Goal: Task Accomplishment & Management: Complete application form

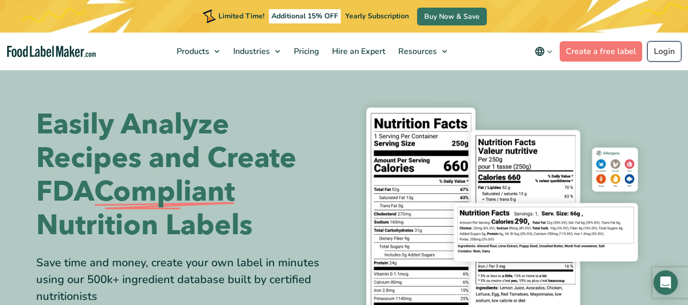
click at [668, 54] on link "Login" at bounding box center [664, 51] width 34 height 20
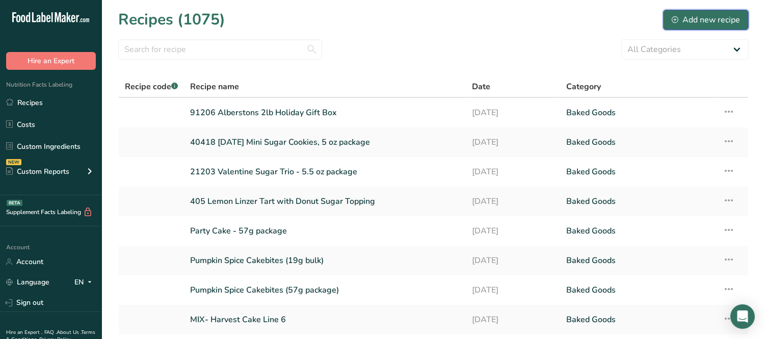
click at [720, 16] on div "Add new recipe" at bounding box center [705, 20] width 68 height 12
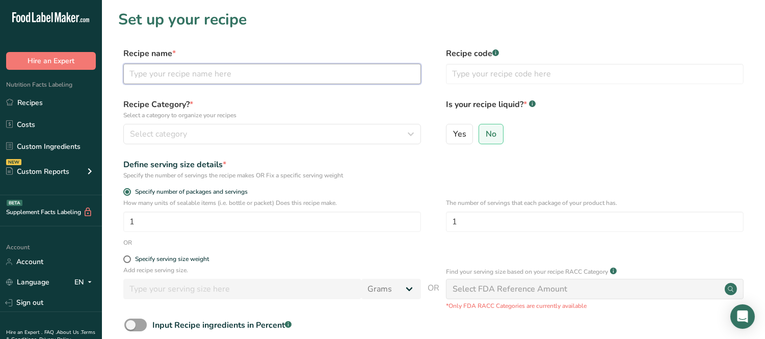
click at [281, 76] on input "text" at bounding box center [272, 74] width 298 height 20
type input "Peeps Cakebites"
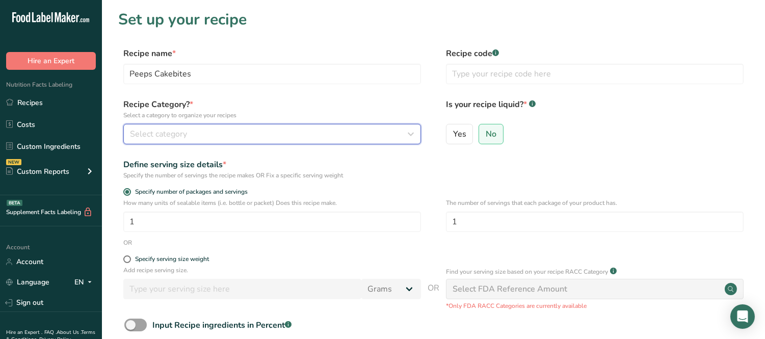
click at [227, 139] on div "Select category" at bounding box center [269, 134] width 278 height 12
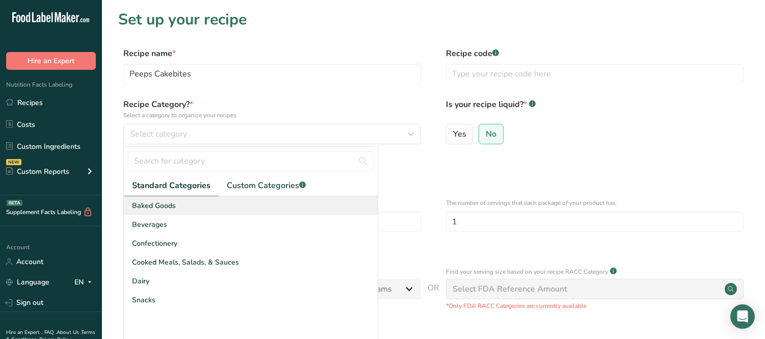
click at [154, 203] on span "Baked Goods" at bounding box center [154, 205] width 44 height 11
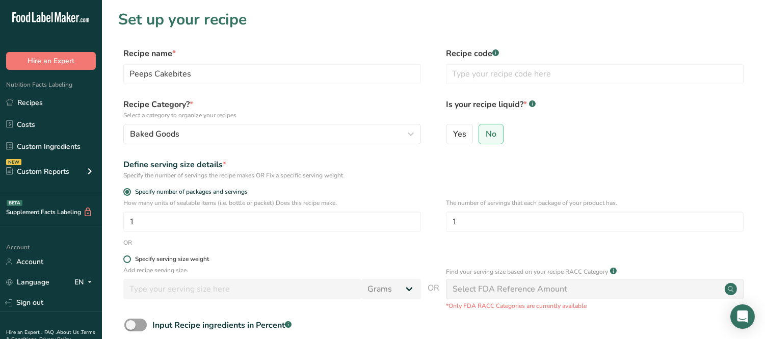
click at [129, 261] on span at bounding box center [127, 259] width 8 height 8
click at [129, 261] on input "Specify serving size weight" at bounding box center [126, 259] width 7 height 7
radio input "true"
radio input "false"
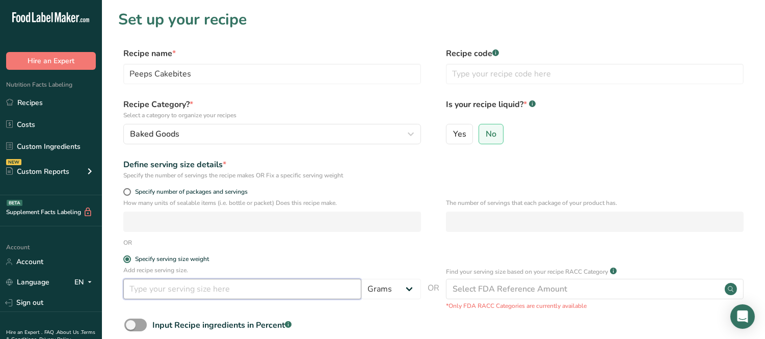
click at [138, 291] on input "number" at bounding box center [242, 289] width 238 height 20
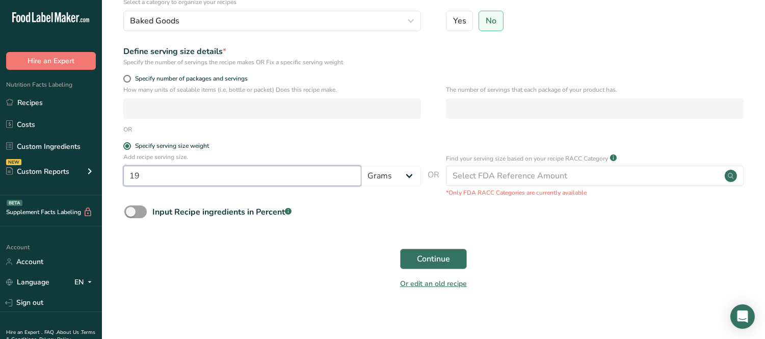
type input "19"
click at [429, 256] on span "Continue" at bounding box center [433, 259] width 33 height 12
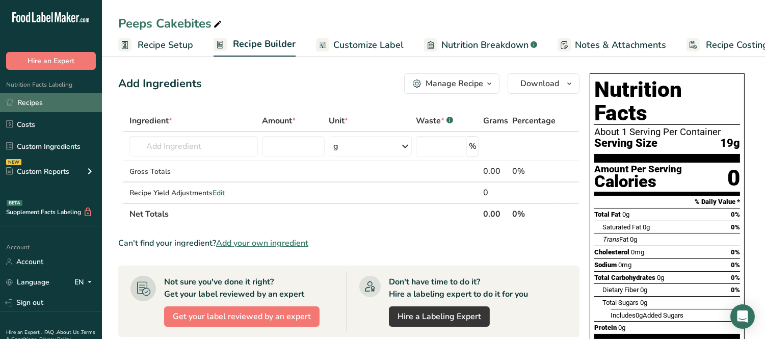
click at [38, 102] on link "Recipes" at bounding box center [51, 102] width 102 height 19
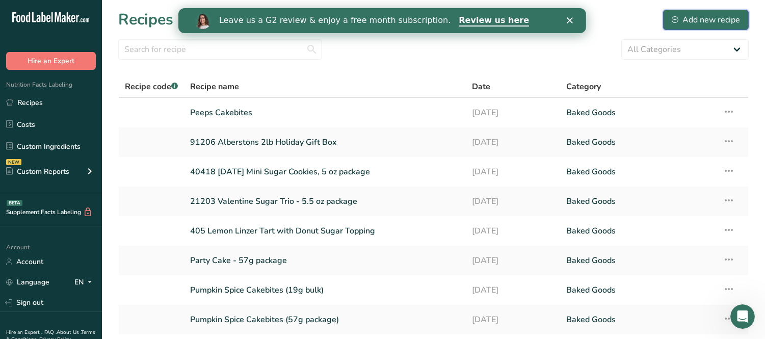
click at [707, 20] on div "Add new recipe" at bounding box center [705, 20] width 68 height 12
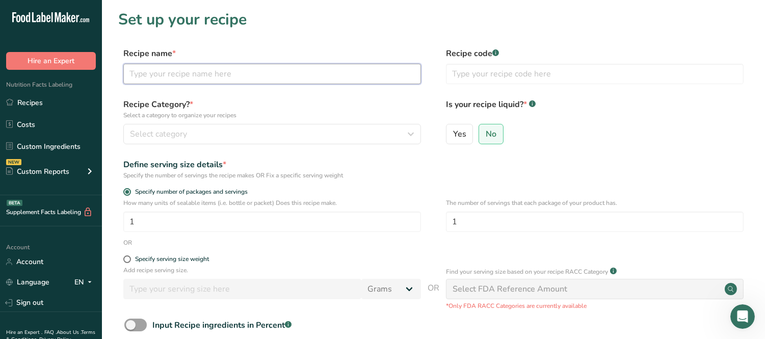
click at [167, 65] on input "text" at bounding box center [272, 74] width 298 height 20
paste input "Mix- PEEPS CAKEBITES"
type input "Mix- PEEPS CAKEBITES"
click at [177, 147] on div "Recipe Category? * Select a category to organize your recipes Select category S…" at bounding box center [433, 124] width 630 height 52
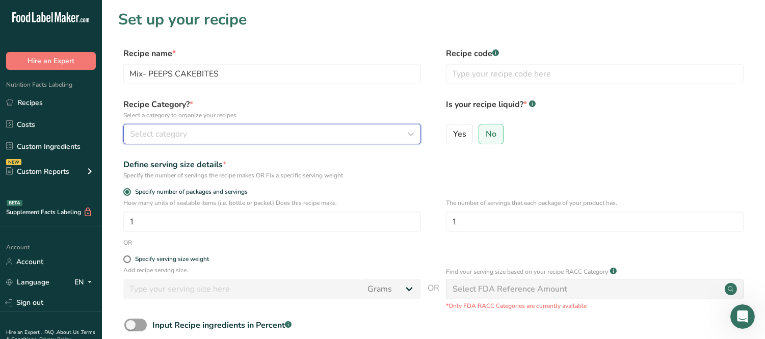
click at [172, 128] on span "Select category" at bounding box center [158, 134] width 57 height 12
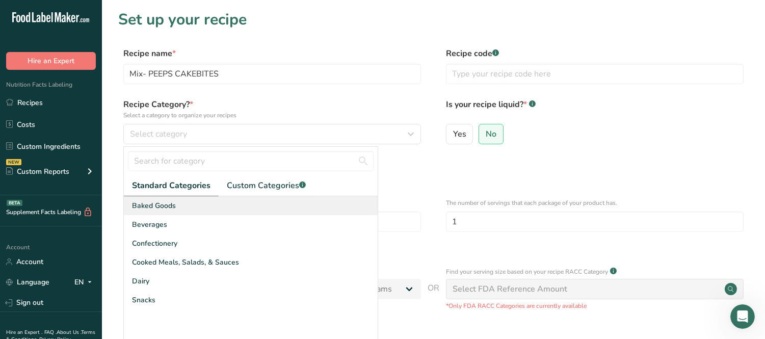
click at [156, 210] on span "Baked Goods" at bounding box center [154, 205] width 44 height 11
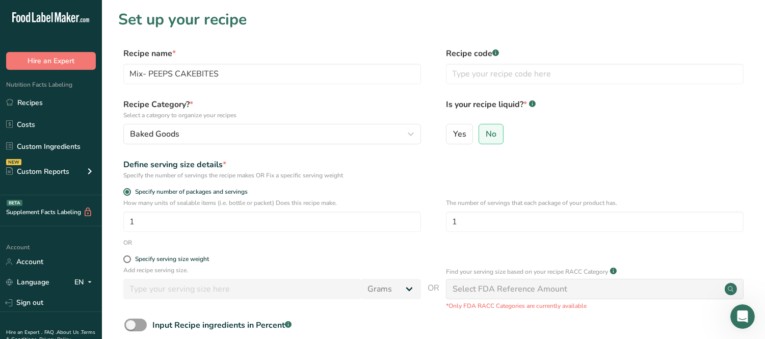
scroll to position [113, 0]
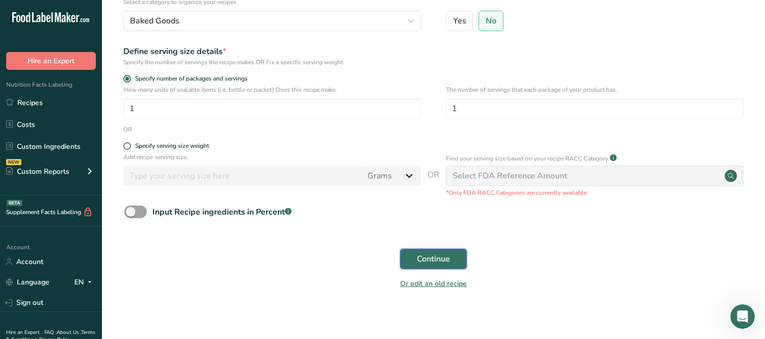
click at [431, 257] on span "Continue" at bounding box center [433, 259] width 33 height 12
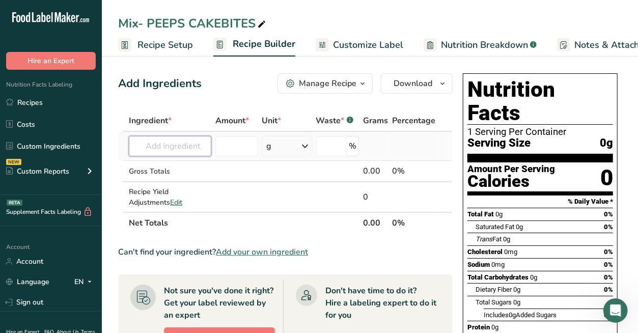
click at [167, 148] on input "text" at bounding box center [170, 146] width 83 height 20
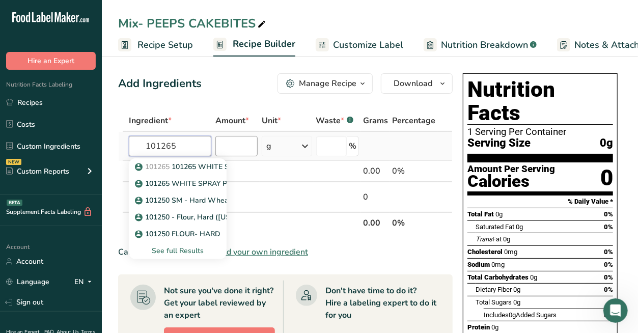
type input "101265"
click at [221, 150] on input "number" at bounding box center [236, 146] width 42 height 20
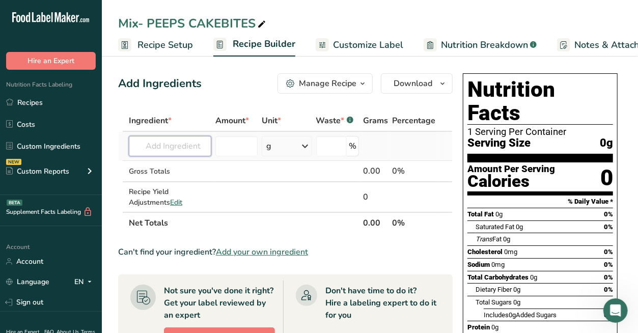
click at [179, 136] on input "text" at bounding box center [170, 146] width 83 height 20
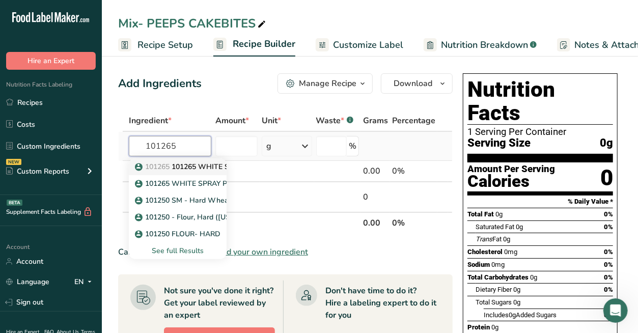
type input "101265"
click at [163, 167] on span "101265" at bounding box center [157, 167] width 24 height 10
type input "101265 WHITE SPRAY PASTRY FLR 50LB-RA"
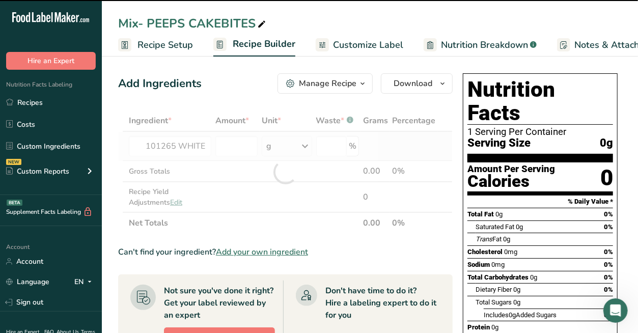
type input "0"
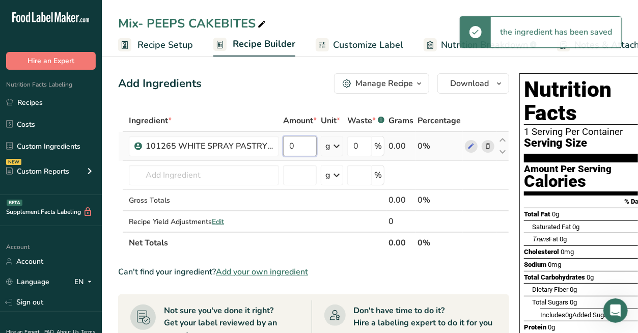
click at [293, 146] on input "0" at bounding box center [300, 146] width 34 height 20
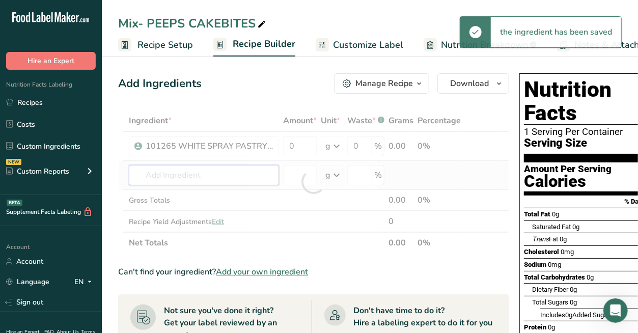
click at [262, 166] on div "Ingredient * Amount * Unit * Waste * .a-a{fill:#347362;}.b-a{fill:#fff;} Grams …" at bounding box center [313, 182] width 391 height 144
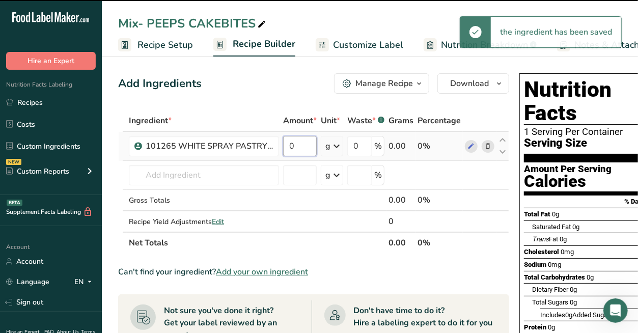
click at [297, 140] on input "0" at bounding box center [300, 146] width 34 height 20
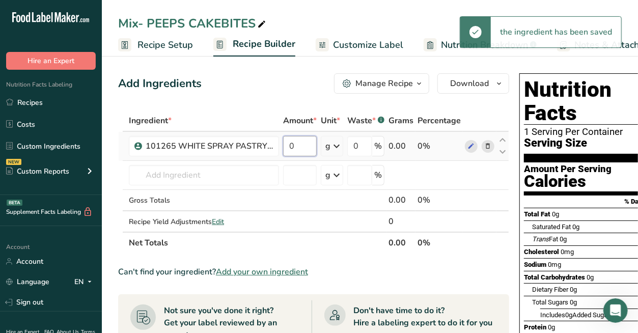
drag, startPoint x: 297, startPoint y: 144, endPoint x: 285, endPoint y: 145, distance: 11.8
click at [285, 145] on input "0" at bounding box center [300, 146] width 34 height 20
type input "3"
click at [338, 149] on div "Ingredient * Amount * Unit * Waste * .a-a{fill:#347362;}.b-a{fill:#fff;} Grams …" at bounding box center [313, 182] width 391 height 144
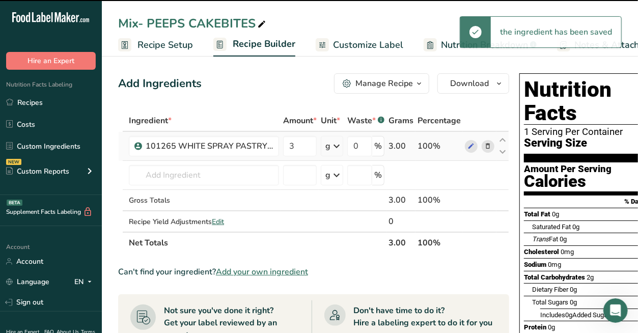
click at [337, 143] on icon at bounding box center [337, 146] width 12 height 18
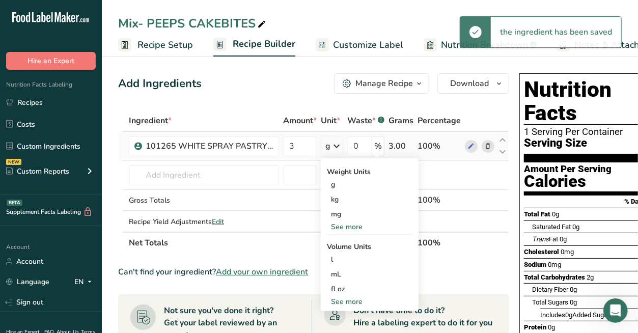
click at [349, 223] on div "See more" at bounding box center [370, 227] width 86 height 11
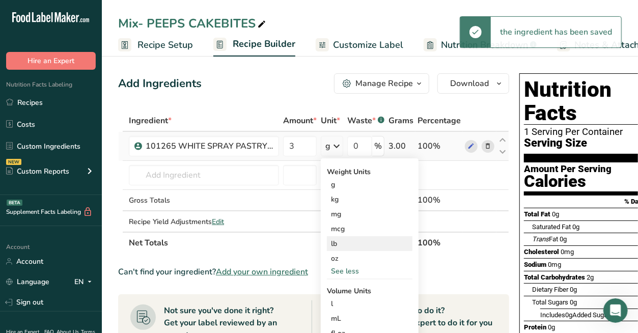
click at [342, 238] on div "lb" at bounding box center [370, 243] width 86 height 15
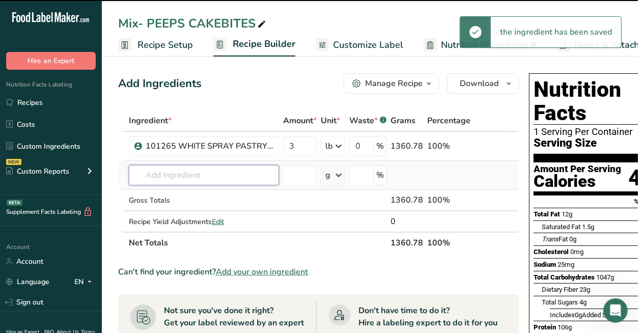
click at [211, 172] on input "text" at bounding box center [204, 175] width 150 height 20
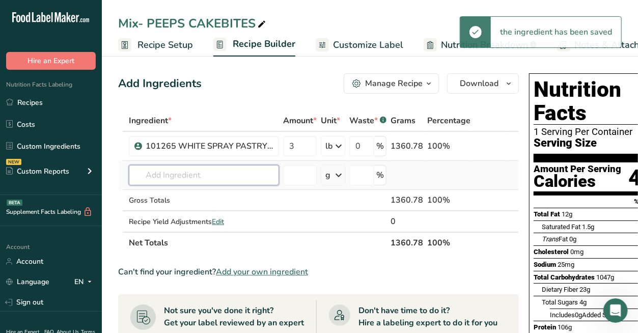
click at [217, 167] on input "text" at bounding box center [204, 175] width 150 height 20
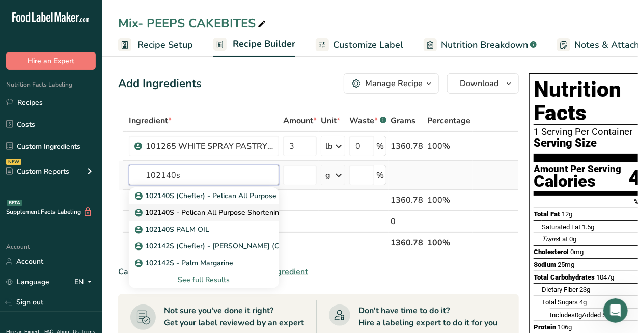
type input "102140s"
click at [208, 209] on p "102140S - Pelican All Purpose Shortening" at bounding box center [210, 212] width 146 height 11
type input "102140S - Pelican All Purpose Shortening"
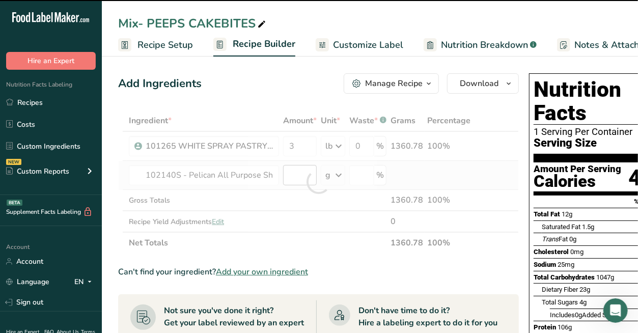
type input "0"
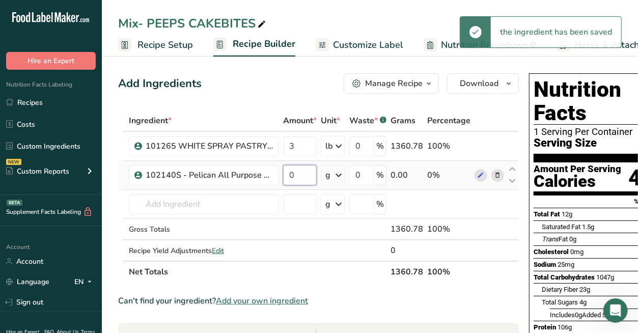
click at [300, 172] on input "0" at bounding box center [300, 175] width 34 height 20
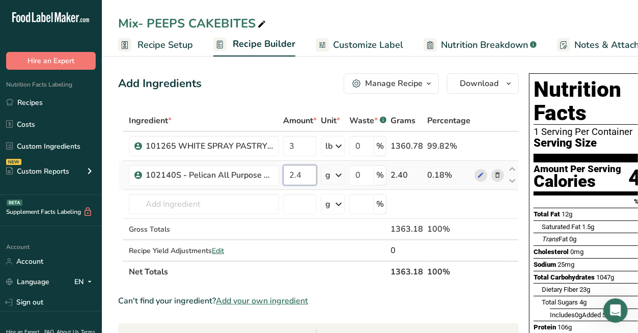
type input "2.4"
click at [339, 175] on div "Ingredient * Amount * Unit * Waste * .a-a{fill:#347362;}.b-a{fill:#fff;} Grams …" at bounding box center [318, 196] width 401 height 173
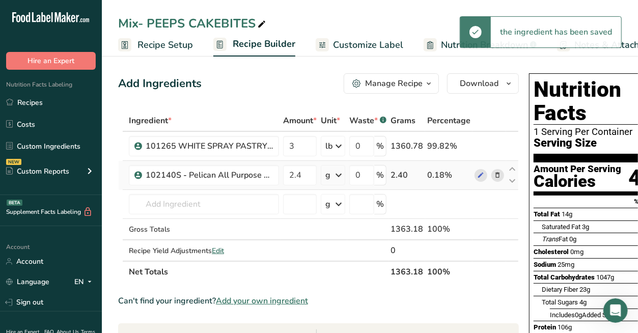
click at [339, 176] on icon at bounding box center [339, 175] width 12 height 18
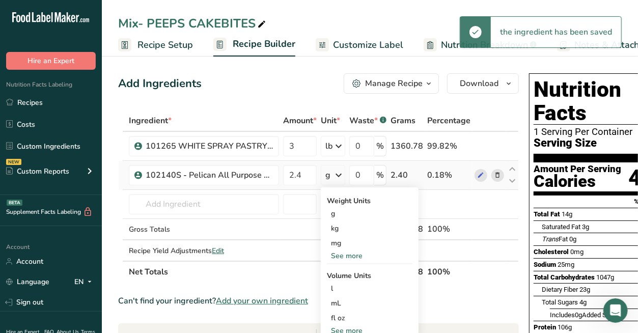
click at [350, 252] on div "See more" at bounding box center [370, 256] width 86 height 11
click at [343, 276] on div "lb" at bounding box center [370, 272] width 86 height 15
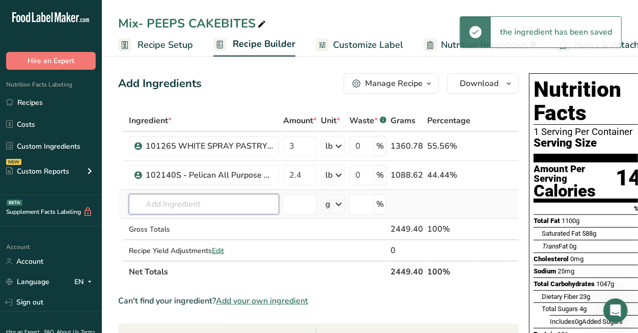
drag, startPoint x: 177, startPoint y: 209, endPoint x: 171, endPoint y: 201, distance: 10.2
click at [177, 209] on input "text" at bounding box center [204, 204] width 150 height 20
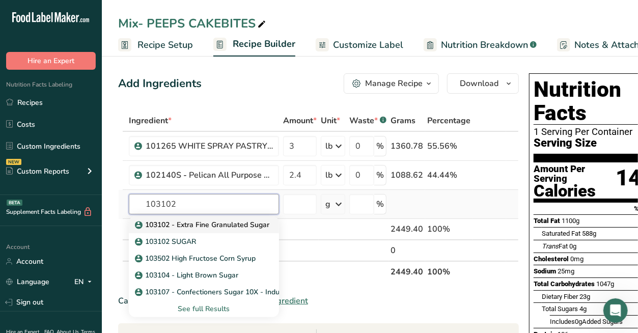
type input "103102"
click at [160, 220] on p "103102 - Extra Fine Granulated Sugar" at bounding box center [203, 225] width 132 height 11
type input "103102 - Extra Fine Granulated Sugar"
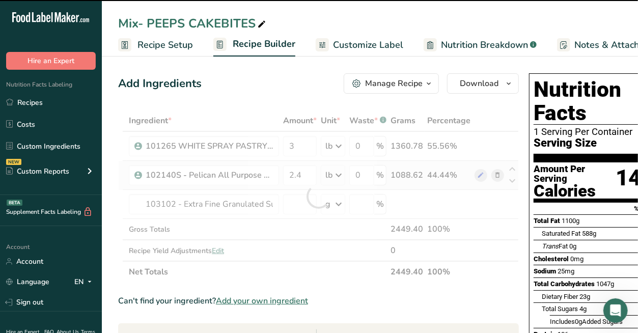
type input "0"
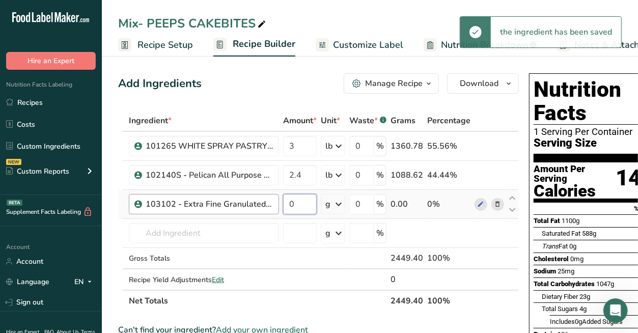
drag, startPoint x: 303, startPoint y: 201, endPoint x: 277, endPoint y: 201, distance: 26.0
click at [277, 201] on tr "103102 - Extra Fine Granulated Sugar 0 g Weight Units g kg mg See more Volume U…" at bounding box center [319, 204] width 400 height 29
type input "2"
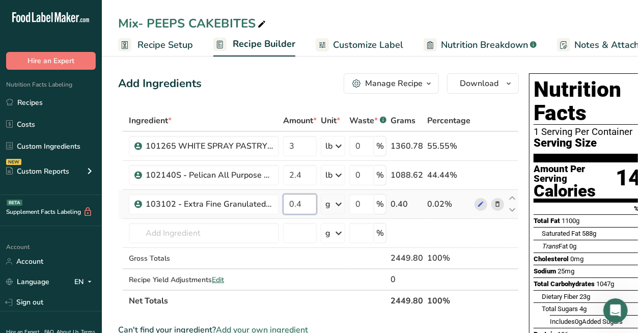
drag, startPoint x: 294, startPoint y: 201, endPoint x: 279, endPoint y: 204, distance: 15.5
click at [279, 204] on tr "103102 - Extra Fine Granulated Sugar 0.4 g Weight Units g kg mg See more Volume…" at bounding box center [319, 204] width 400 height 29
type input "2.4"
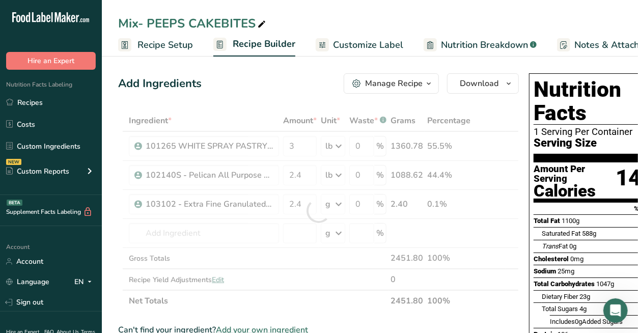
click at [343, 202] on div "Ingredient * Amount * Unit * Waste * .a-a{fill:#347362;}.b-a{fill:#fff;} Grams …" at bounding box center [318, 211] width 401 height 202
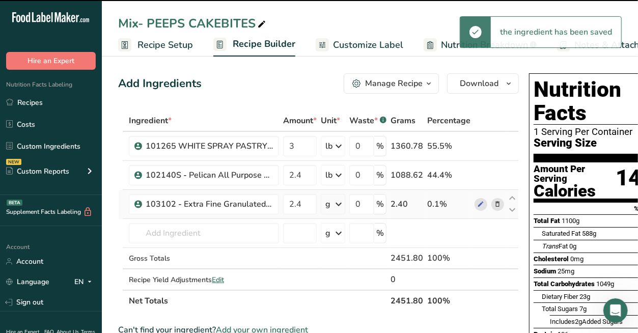
click at [337, 202] on icon at bounding box center [339, 204] width 12 height 18
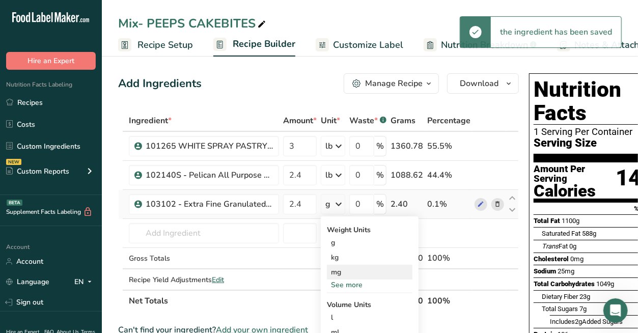
click at [340, 278] on div "mg" at bounding box center [370, 272] width 86 height 15
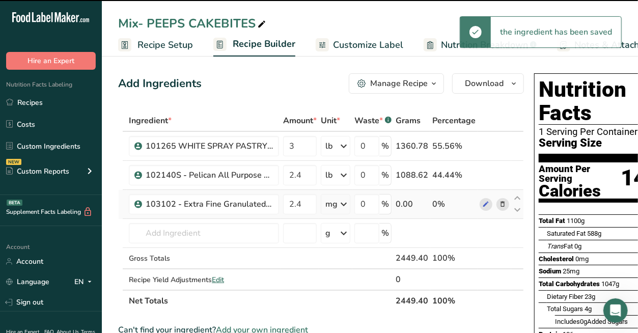
click at [340, 209] on icon at bounding box center [344, 204] width 12 height 18
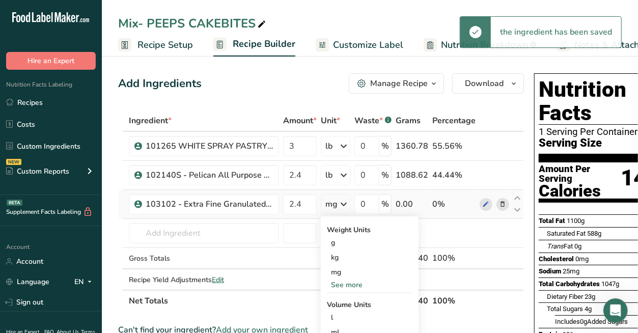
click at [340, 284] on div "See more" at bounding box center [370, 285] width 86 height 11
click at [348, 300] on div "lb" at bounding box center [370, 301] width 86 height 15
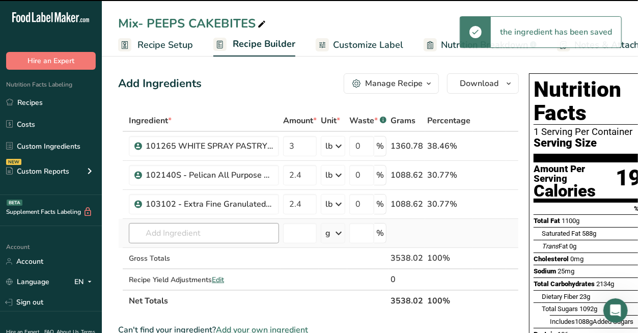
drag, startPoint x: 248, startPoint y: 244, endPoint x: 243, endPoint y: 238, distance: 7.2
click at [247, 244] on td "103102 - Extra Fine Granulated Sugar 103102 SUGAR 103502 High Fructose Corn Syr…" at bounding box center [204, 233] width 154 height 29
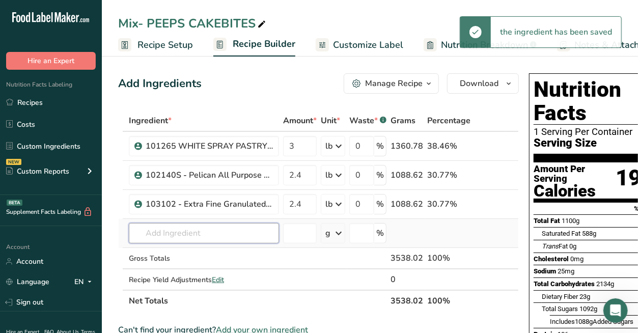
click at [242, 236] on input "text" at bounding box center [204, 233] width 150 height 20
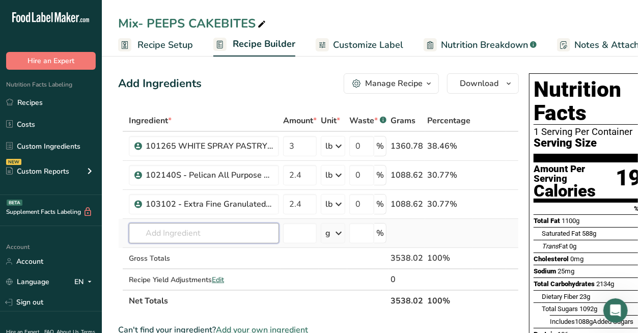
click at [167, 223] on input "text" at bounding box center [204, 233] width 150 height 20
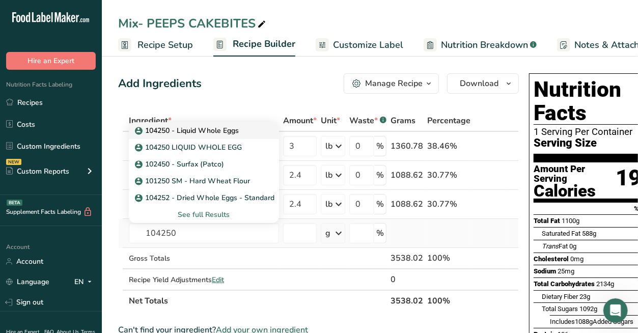
click at [184, 128] on p "104250 - Liquid Whole Eggs" at bounding box center [188, 130] width 102 height 11
type input "104250 - Liquid Whole Eggs"
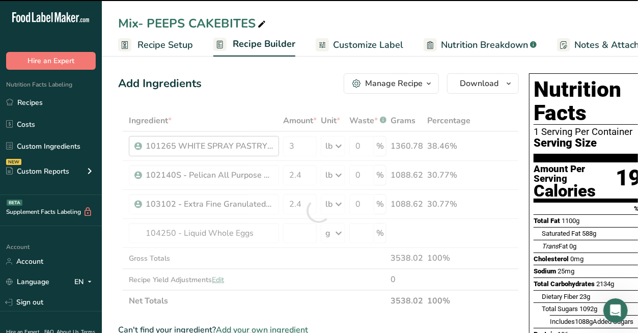
type input "0"
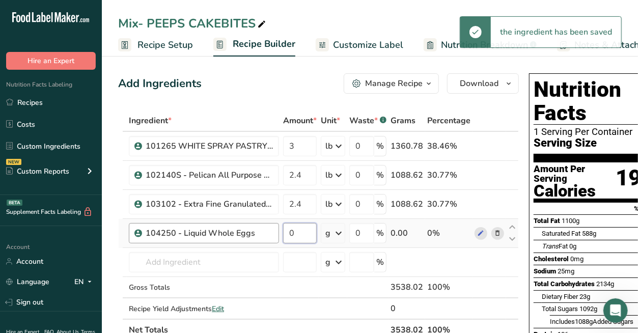
click at [268, 237] on tr "104250 - Liquid Whole Eggs 0 g Weight Units g kg mg See more Volume Units l Vol…" at bounding box center [319, 233] width 400 height 29
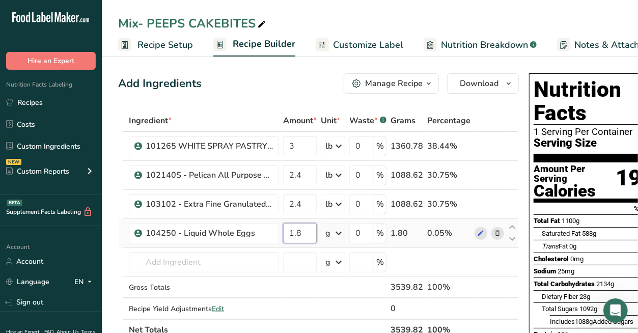
type input "1.8"
click at [337, 237] on div "Ingredient * Amount * Unit * Waste * .a-a{fill:#347362;}.b-a{fill:#fff;} Grams …" at bounding box center [318, 225] width 401 height 231
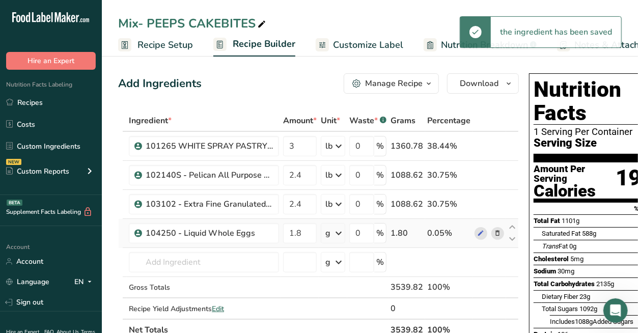
click at [335, 234] on icon at bounding box center [339, 233] width 12 height 18
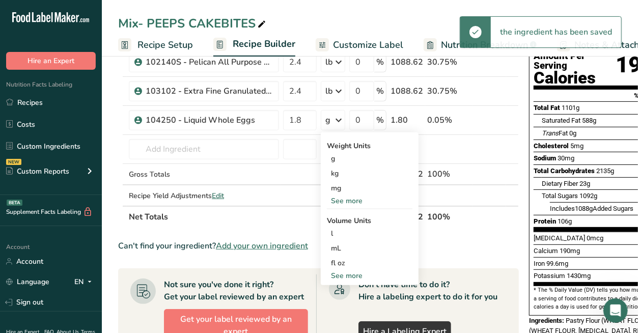
scroll to position [170, 0]
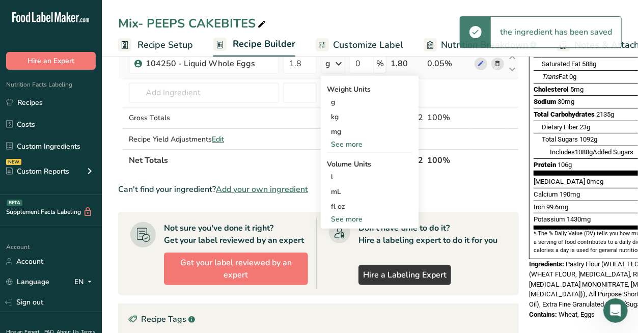
click at [348, 143] on div "See more" at bounding box center [370, 144] width 86 height 11
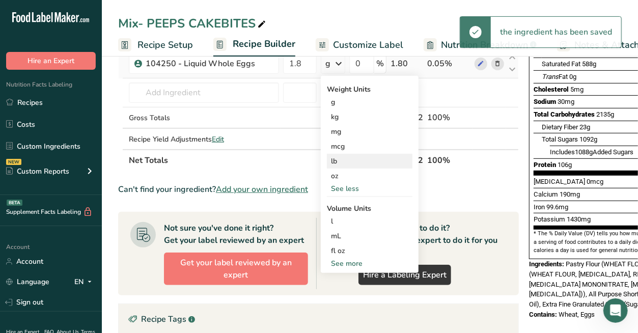
click at [342, 161] on div "lb" at bounding box center [370, 161] width 86 height 15
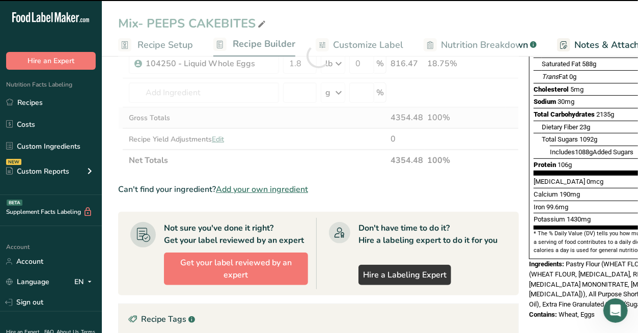
scroll to position [113, 0]
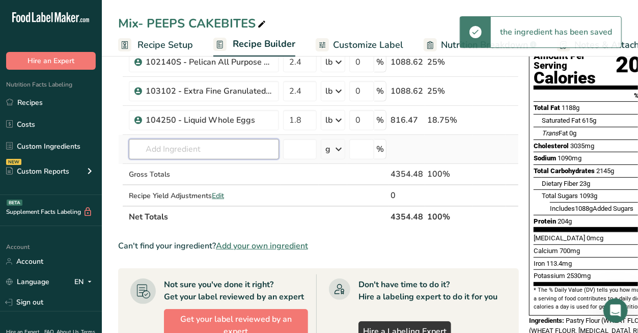
click at [233, 141] on input "text" at bounding box center [204, 149] width 150 height 20
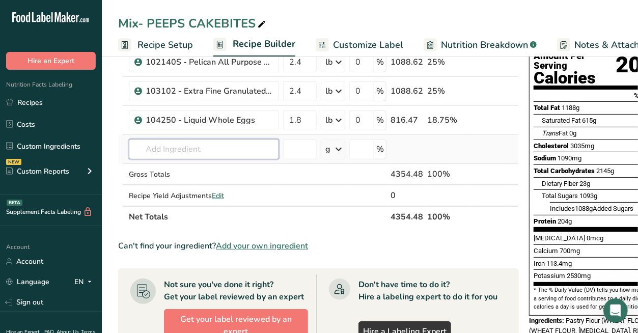
click at [176, 145] on input "text" at bounding box center [204, 149] width 150 height 20
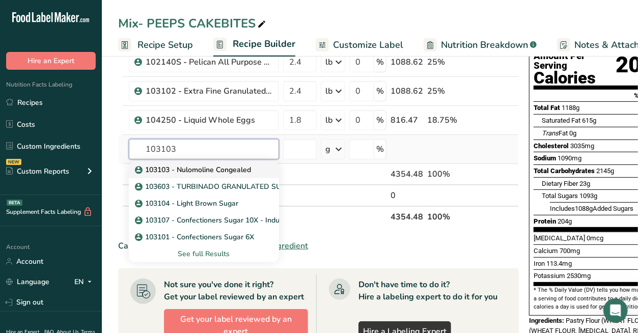
type input "103103"
click at [263, 171] on link "103103 - Nulomoline Congealed" at bounding box center [204, 169] width 150 height 17
type input "103103 - Nulomoline Congealed"
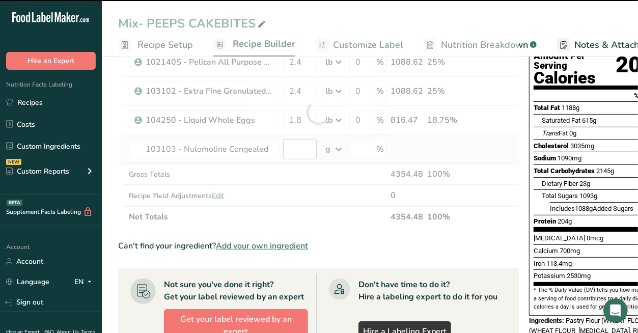
type input "0"
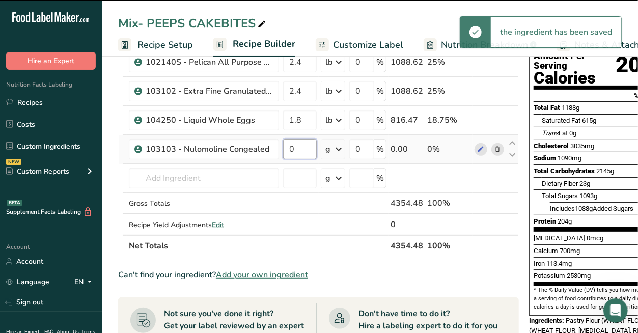
click at [313, 145] on input "0" at bounding box center [300, 149] width 34 height 20
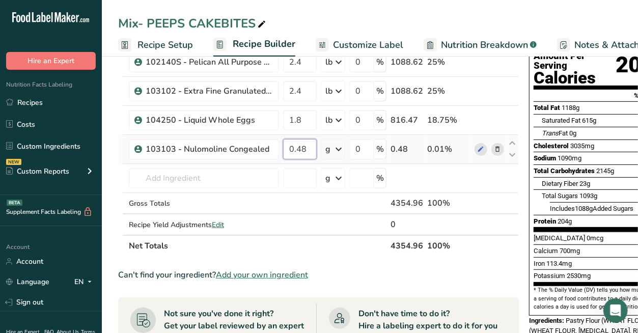
type input "0.48"
click at [328, 150] on div "Ingredient * Amount * Unit * Waste * .a-a{fill:#347362;}.b-a{fill:#fff;} Grams …" at bounding box center [318, 127] width 401 height 260
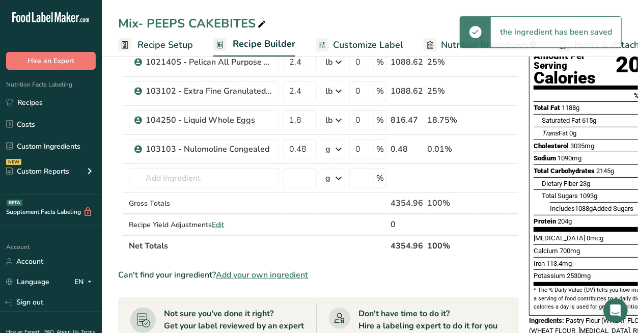
click at [330, 152] on div "g" at bounding box center [328, 149] width 5 height 12
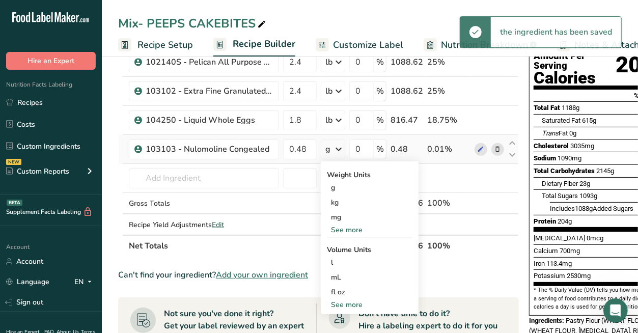
click at [329, 225] on div "See more" at bounding box center [370, 230] width 86 height 11
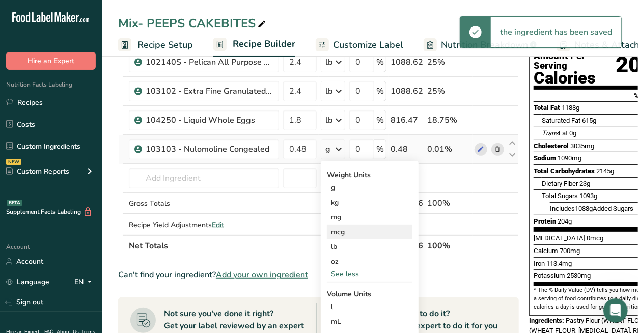
click at [334, 227] on div "mcg" at bounding box center [370, 232] width 86 height 15
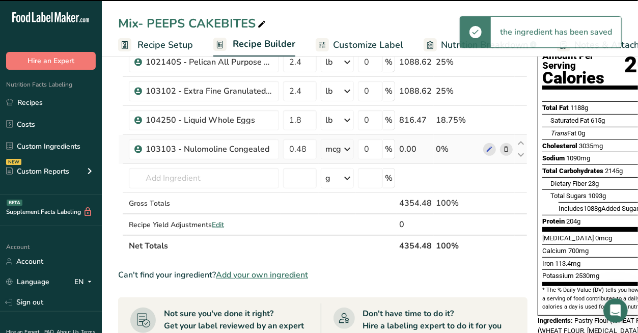
click at [340, 145] on div "mcg" at bounding box center [334, 149] width 16 height 12
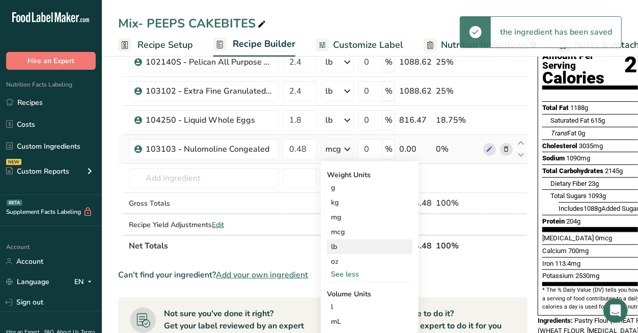
click at [344, 247] on div "lb" at bounding box center [370, 246] width 86 height 15
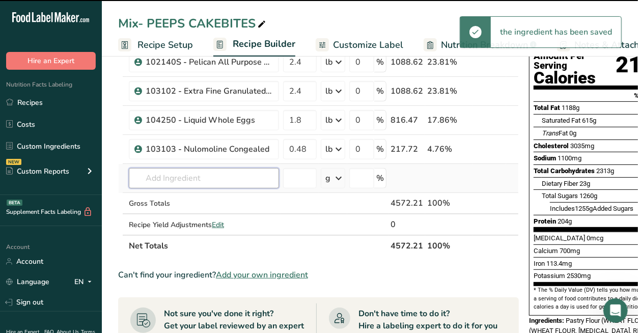
click at [228, 172] on input "text" at bounding box center [204, 178] width 150 height 20
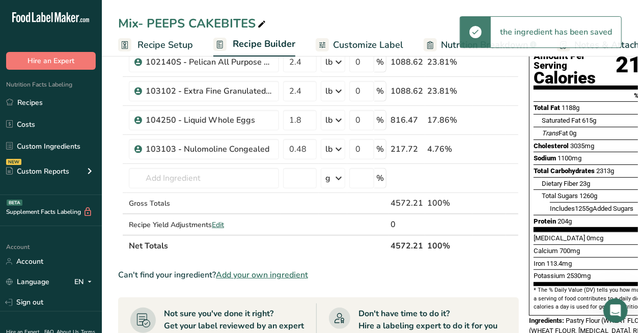
drag, startPoint x: 586, startPoint y: 169, endPoint x: 617, endPoint y: 164, distance: 31.6
click at [587, 192] on span "1260g" at bounding box center [589, 196] width 18 height 8
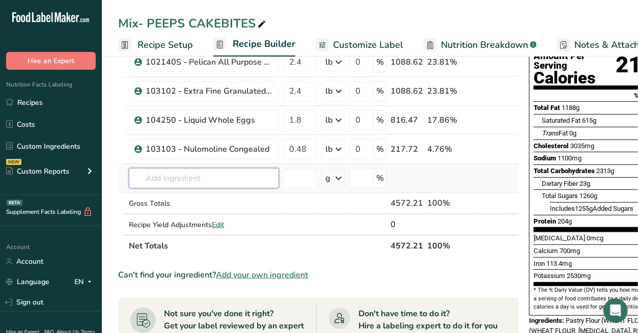
click at [263, 176] on input "text" at bounding box center [204, 178] width 150 height 20
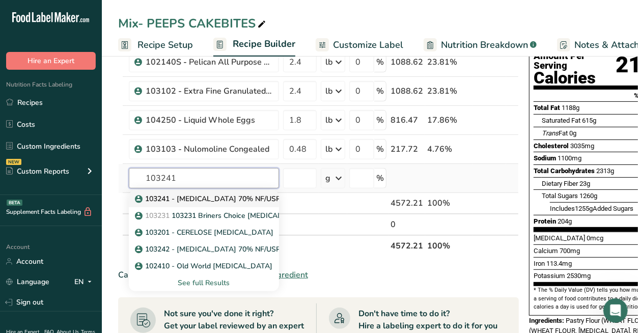
type input "103241"
click at [201, 201] on p "103241 - [MEDICAL_DATA] 70% NF/USP FCC Solution Non-Crystallizing" at bounding box center [260, 199] width 246 height 11
type input "103241 - [MEDICAL_DATA] 70% NF/USP FCC Solution Non-Crystallizing"
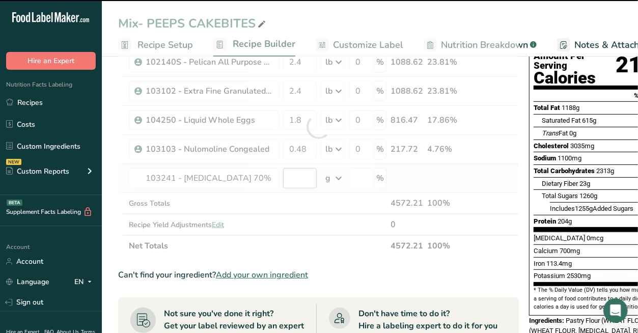
type input "0"
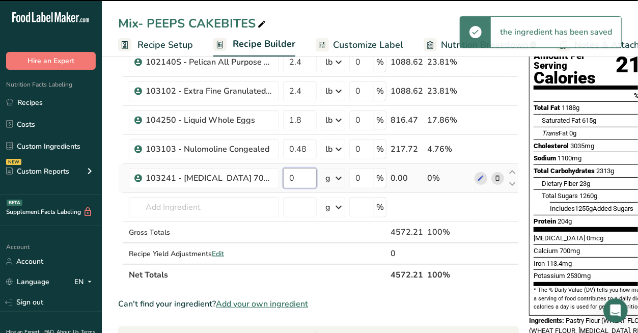
click at [304, 177] on input "0" at bounding box center [300, 178] width 34 height 20
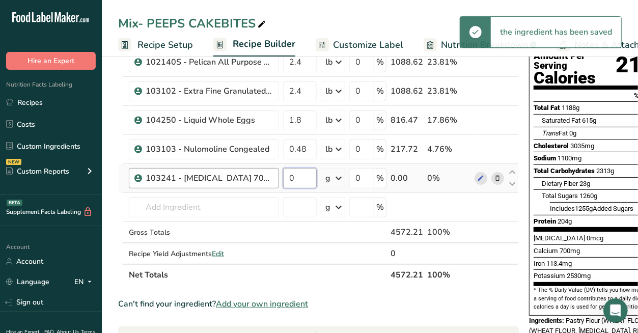
drag, startPoint x: 296, startPoint y: 180, endPoint x: 261, endPoint y: 172, distance: 35.5
click at [273, 180] on tr "103241 - [MEDICAL_DATA] 70% NF/USP FCC Solution Non-Crystallizing 0 g Weight Un…" at bounding box center [319, 178] width 400 height 29
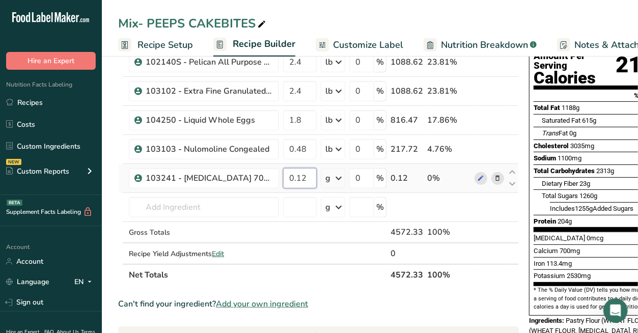
type input "0.12"
click at [330, 170] on div "Ingredient * Amount * Unit * Waste * .a-a{fill:#347362;}.b-a{fill:#fff;} Grams …" at bounding box center [318, 141] width 401 height 289
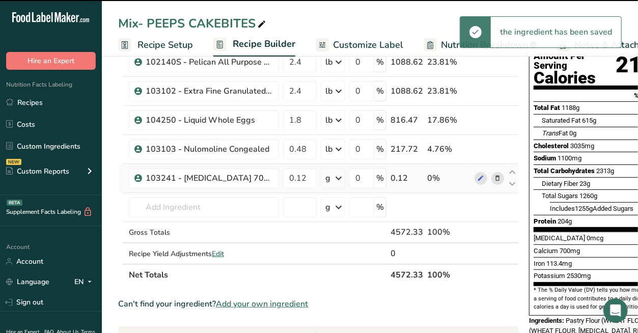
click at [332, 174] on div "g" at bounding box center [333, 178] width 24 height 20
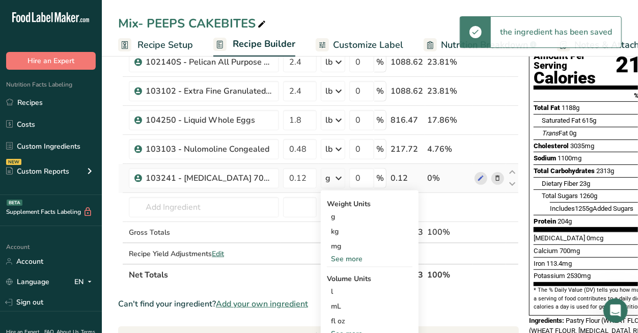
click at [342, 257] on div "See more" at bounding box center [370, 259] width 86 height 11
click at [349, 273] on div "lb" at bounding box center [370, 275] width 86 height 15
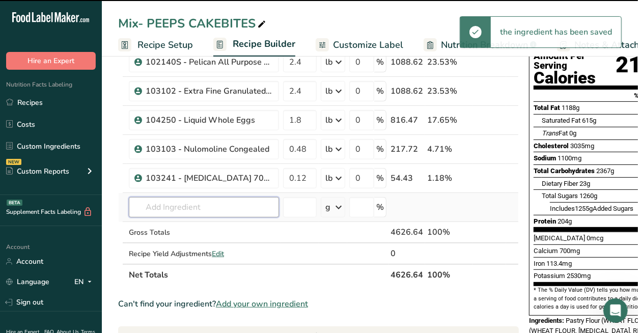
click at [227, 206] on input "text" at bounding box center [204, 207] width 150 height 20
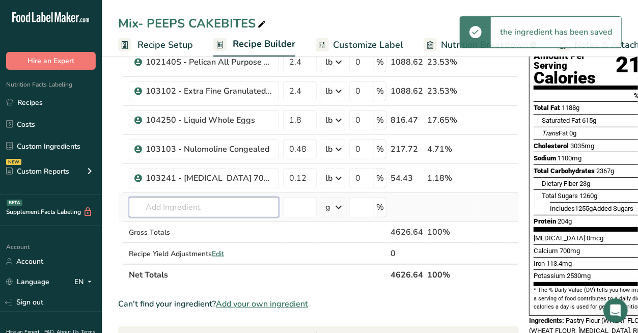
click at [168, 204] on input "text" at bounding box center [204, 207] width 150 height 20
type input "f"
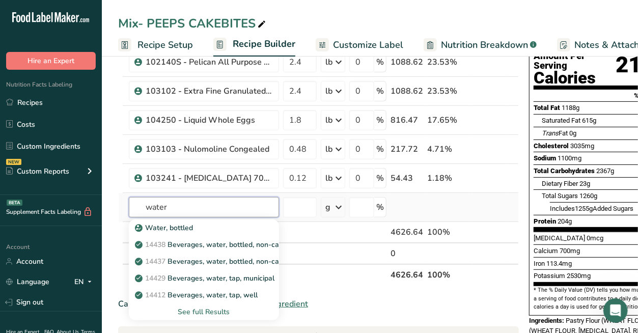
type input "water"
click at [207, 307] on div "See full Results" at bounding box center [204, 312] width 134 height 11
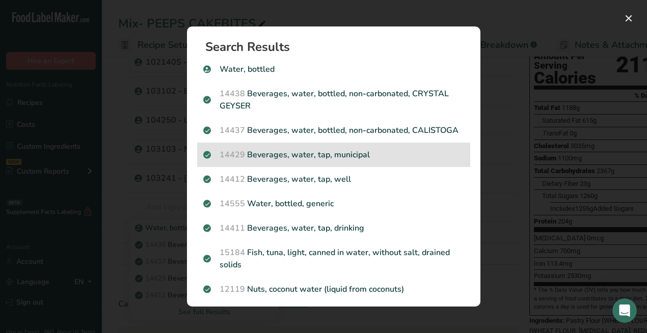
click at [306, 161] on p "14429 [GEOGRAPHIC_DATA], water, tap, municipal" at bounding box center [333, 155] width 261 height 12
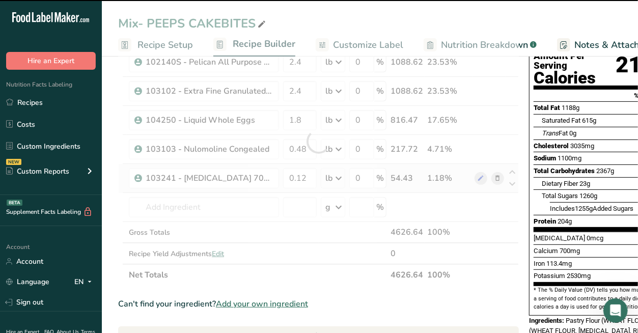
type input "0"
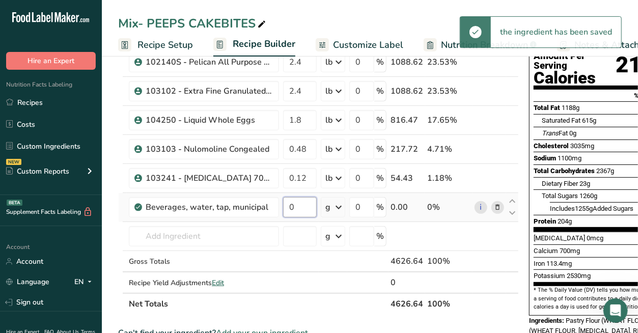
click at [299, 207] on input "0" at bounding box center [300, 207] width 34 height 20
drag, startPoint x: 304, startPoint y: 207, endPoint x: 266, endPoint y: 210, distance: 37.8
click at [266, 210] on tr "Beverages, water, tap, municipal 0 g Portions 1 fl oz 1 bottle 8 fl oz 1 liter …" at bounding box center [319, 207] width 400 height 29
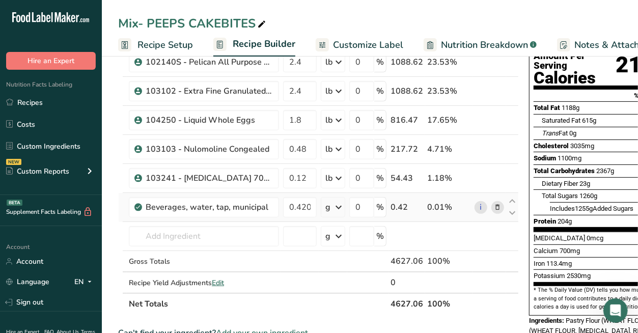
click at [340, 205] on div "Ingredient * Amount * Unit * Waste * .a-a{fill:#347362;}.b-a{fill:#fff;} Grams …" at bounding box center [318, 156] width 401 height 318
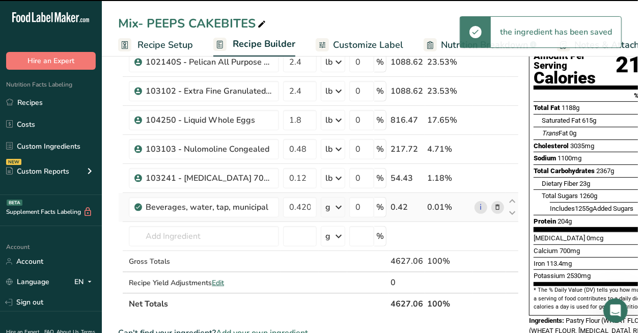
click at [340, 208] on icon at bounding box center [339, 207] width 12 height 18
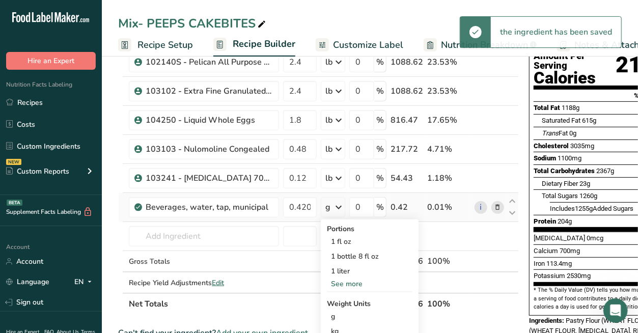
click at [343, 280] on div "See more" at bounding box center [370, 284] width 86 height 11
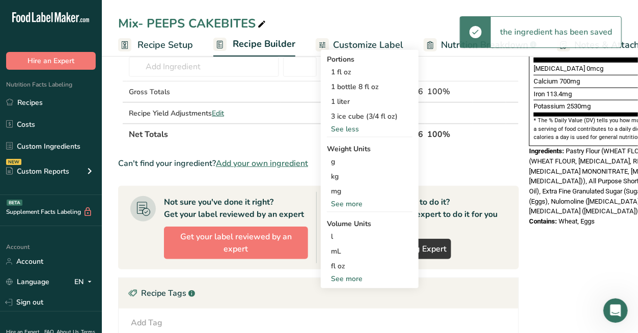
scroll to position [339, 0]
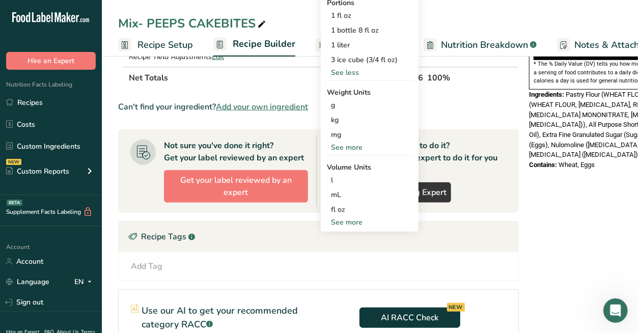
click at [338, 146] on div "See more" at bounding box center [370, 147] width 86 height 11
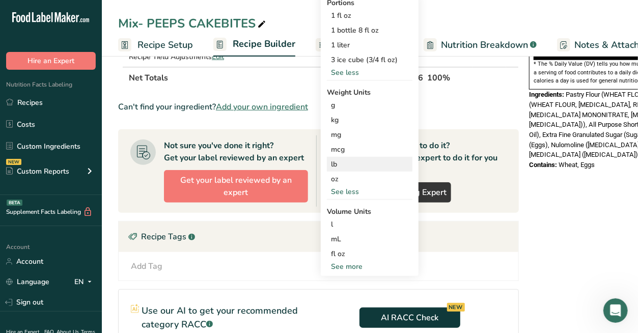
click at [341, 169] on div "lb" at bounding box center [370, 164] width 86 height 15
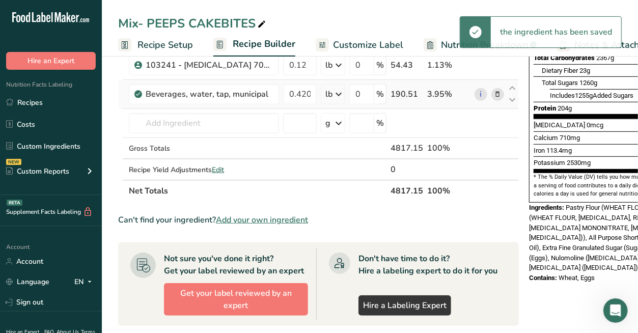
scroll to position [170, 0]
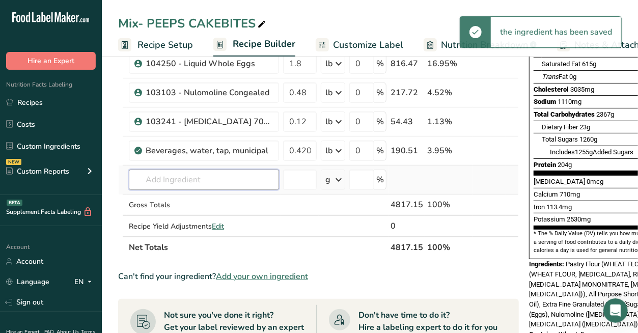
click at [244, 174] on input "text" at bounding box center [204, 180] width 150 height 20
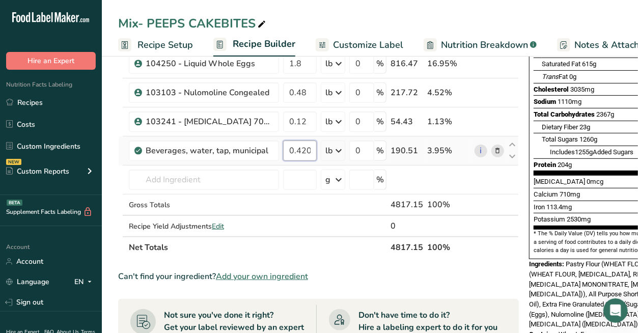
click at [288, 155] on input "0.420" at bounding box center [300, 151] width 34 height 20
click at [297, 152] on input "0.420" at bounding box center [300, 151] width 34 height 20
type input "0.042"
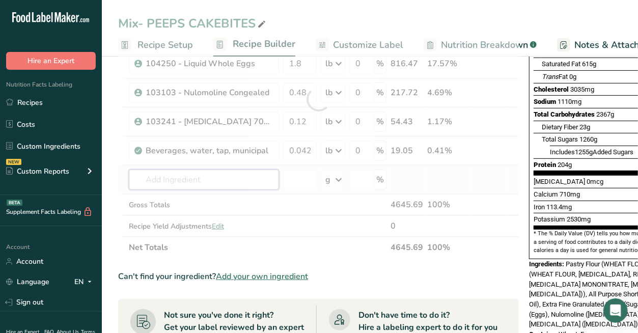
click at [249, 176] on div "Ingredient * Amount * Unit * Waste * .a-a{fill:#347362;}.b-a{fill:#fff;} Grams …" at bounding box center [318, 99] width 401 height 318
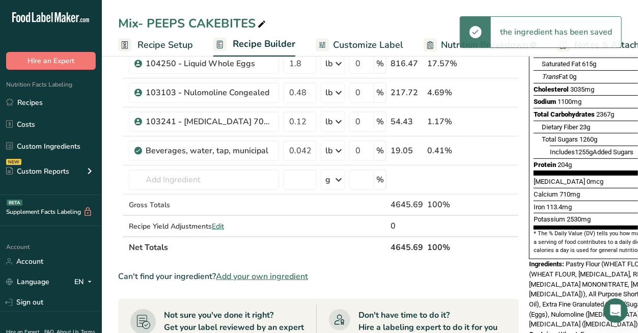
click at [634, 213] on div "Potassium 2530mg 50%" at bounding box center [607, 219] width 146 height 13
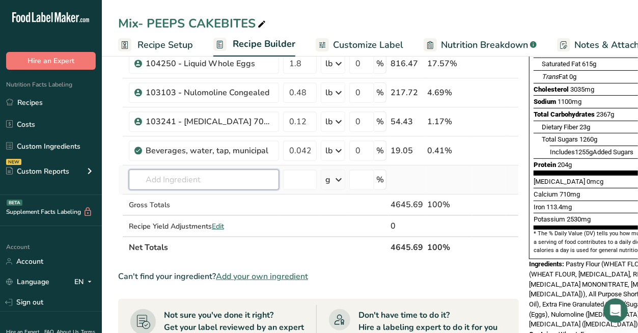
click at [201, 182] on input "text" at bounding box center [204, 180] width 150 height 20
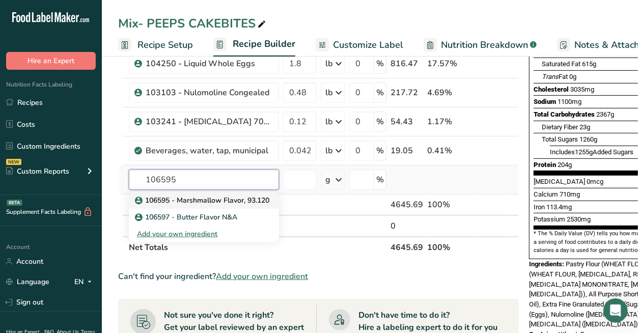
type input "106595"
click at [201, 201] on p "106595 - Marshmallow Flavor, 93.120" at bounding box center [203, 200] width 132 height 11
type input "106595 - Marshmallow Flavor, 93.120"
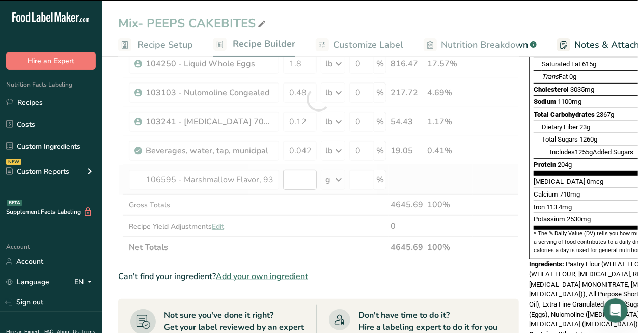
type input "0"
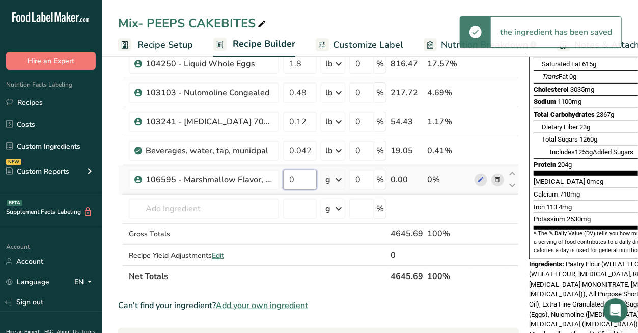
click at [294, 174] on input "0" at bounding box center [300, 180] width 34 height 20
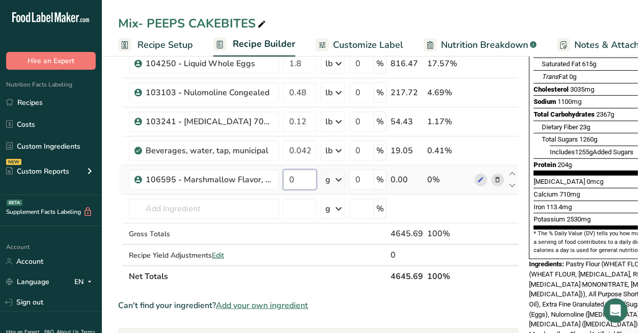
type input "4"
type input "0.04"
click at [336, 178] on div "Ingredient * Amount * Unit * Waste * .a-a{fill:#347362;}.b-a{fill:#fff;} Grams …" at bounding box center [318, 113] width 401 height 347
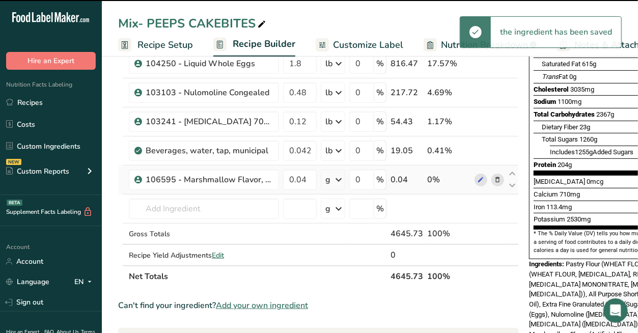
click at [340, 179] on icon at bounding box center [339, 180] width 12 height 18
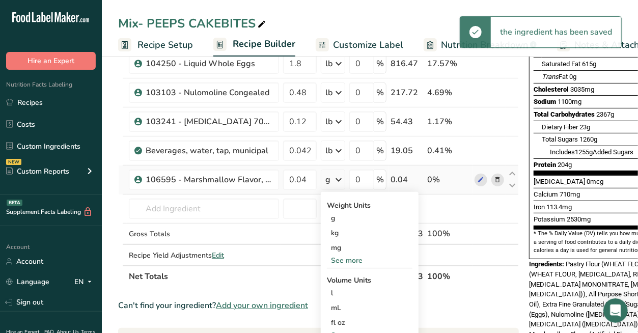
click at [352, 263] on div "See more" at bounding box center [370, 260] width 86 height 11
click at [347, 278] on div "lb" at bounding box center [370, 277] width 86 height 15
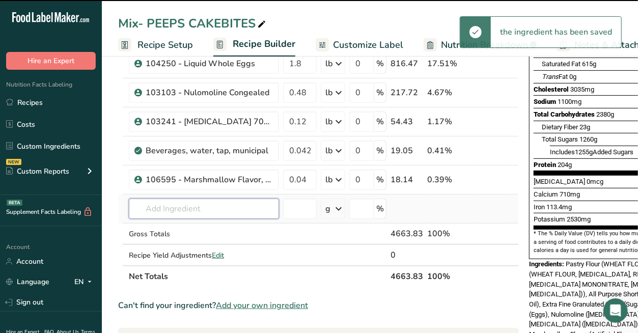
click at [239, 205] on input "text" at bounding box center [204, 209] width 150 height 20
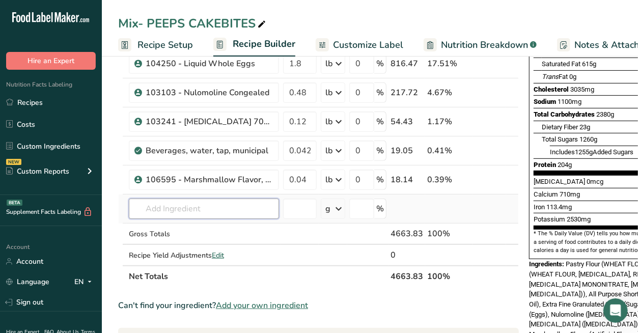
click at [175, 206] on input "text" at bounding box center [204, 209] width 150 height 20
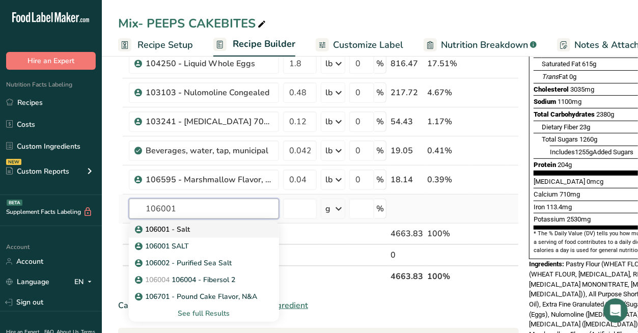
type input "106001"
click at [178, 231] on p "106001 - Salt" at bounding box center [163, 229] width 53 height 11
type input "106001 - Salt"
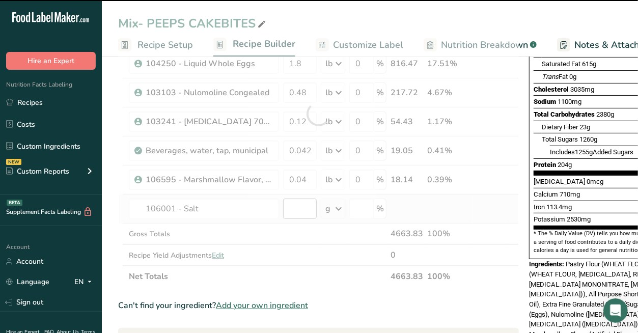
type input "0"
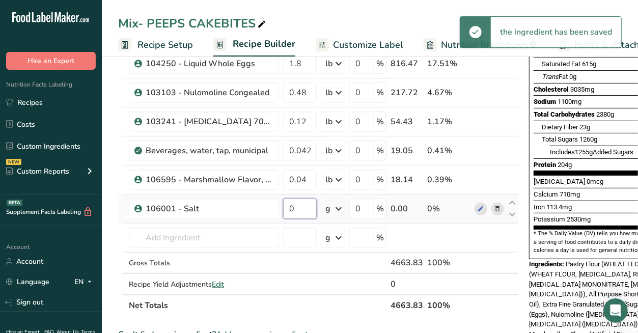
click at [304, 205] on input "0" at bounding box center [300, 209] width 34 height 20
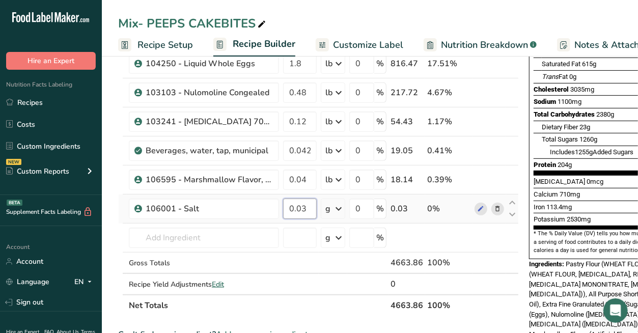
type input "0.03"
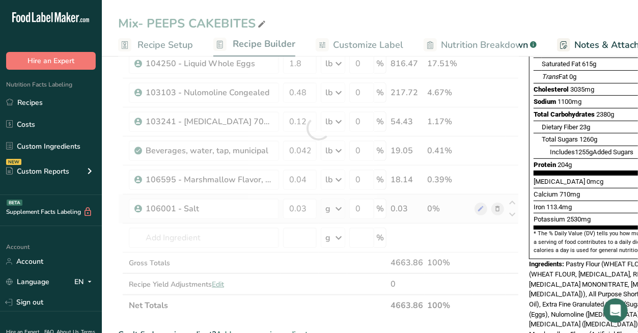
click at [333, 209] on div "Ingredient * Amount * Unit * Waste * .a-a{fill:#347362;}.b-a{fill:#fff;} Grams …" at bounding box center [318, 128] width 401 height 376
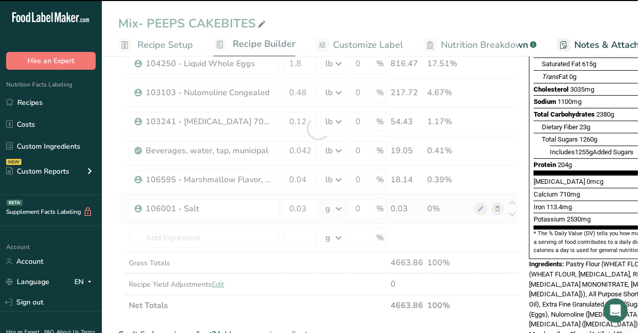
click at [327, 200] on div "g" at bounding box center [333, 209] width 24 height 20
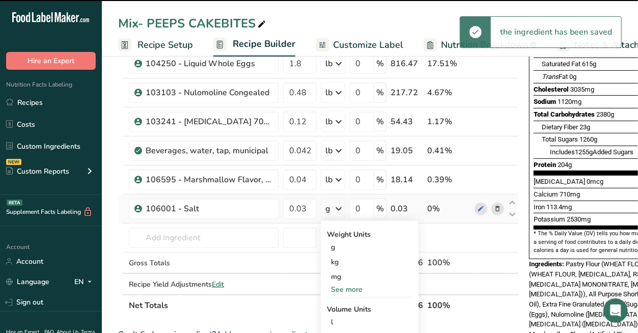
drag, startPoint x: 334, startPoint y: 204, endPoint x: 339, endPoint y: 212, distance: 9.8
click at [335, 204] on icon at bounding box center [339, 209] width 12 height 18
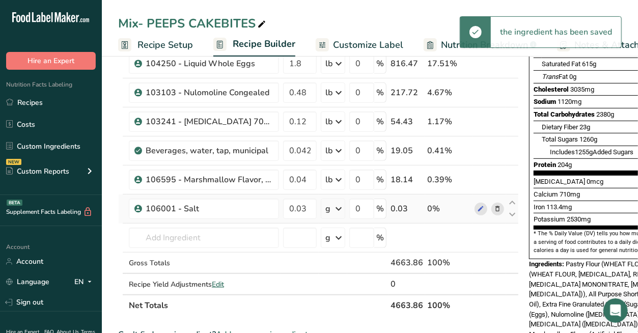
click at [342, 211] on icon at bounding box center [339, 209] width 12 height 18
click at [344, 288] on div "See more" at bounding box center [370, 289] width 86 height 11
click at [335, 301] on div "lb" at bounding box center [370, 306] width 86 height 15
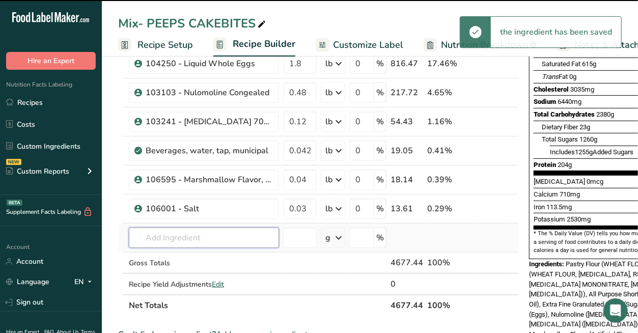
click at [215, 235] on input "text" at bounding box center [204, 238] width 150 height 20
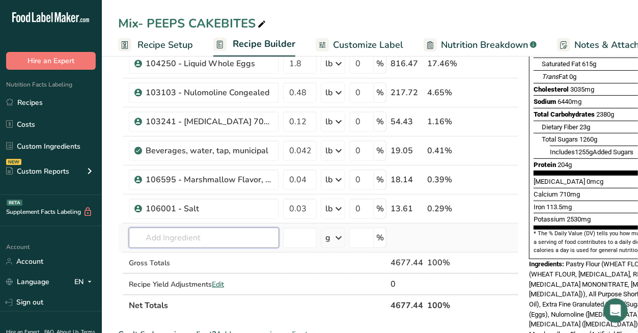
click at [195, 241] on input "text" at bounding box center [204, 238] width 150 height 20
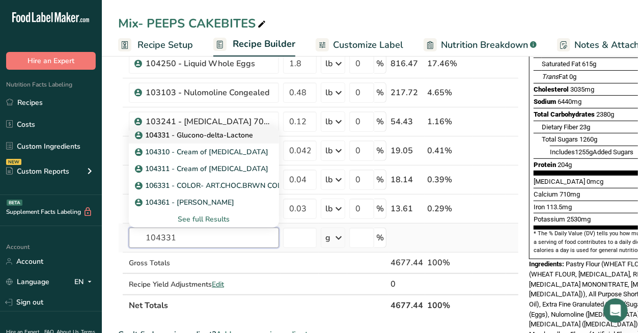
type input "104331"
click at [194, 138] on p "104331 - Glucono-delta-Lactone" at bounding box center [195, 135] width 116 height 11
type input "104331 - Glucono-delta-Lactone"
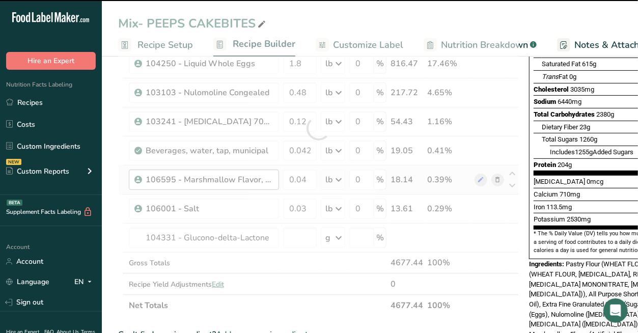
type input "0"
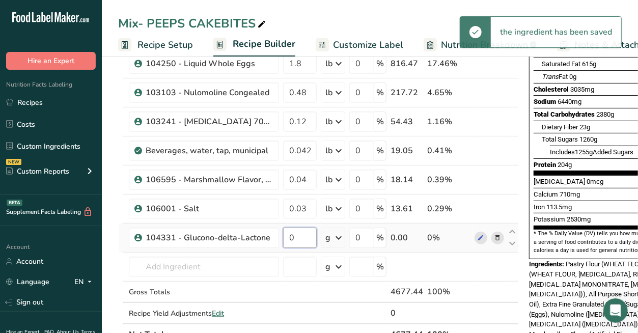
click at [301, 241] on input "0" at bounding box center [300, 238] width 34 height 20
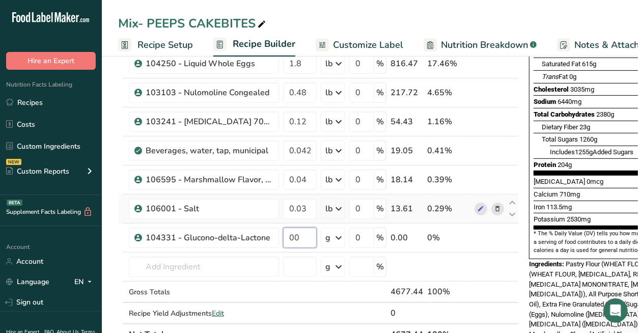
type input "0"
type input "0.0210"
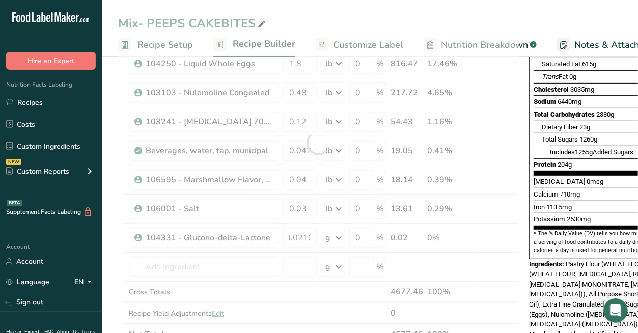
scroll to position [0, 0]
click at [337, 232] on div "Ingredient * Amount * Unit * Waste * .a-a{fill:#347362;}.b-a{fill:#fff;} Grams …" at bounding box center [318, 142] width 401 height 405
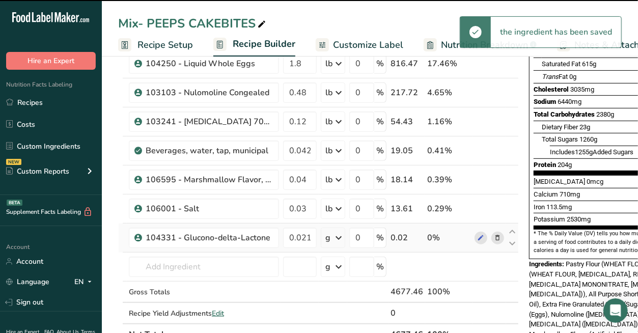
click at [334, 238] on icon at bounding box center [339, 238] width 12 height 18
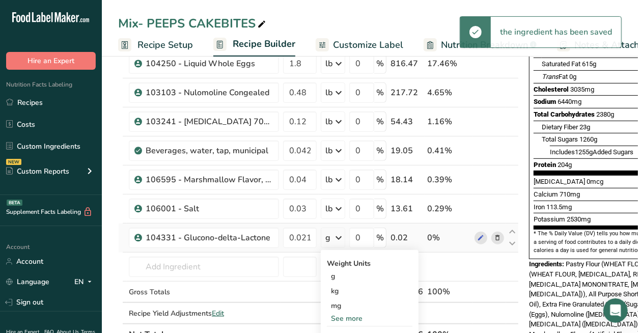
click at [339, 314] on div "See more" at bounding box center [370, 318] width 86 height 11
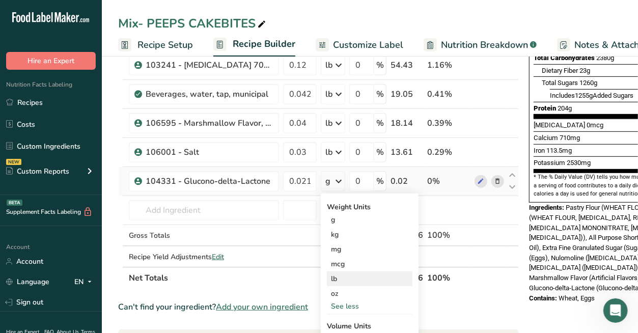
click at [337, 282] on div "Weight Units g kg mg mcg lb oz See less Volume Units l Volume units require a d…" at bounding box center [370, 292] width 98 height 197
click at [337, 279] on div "lb" at bounding box center [370, 279] width 86 height 15
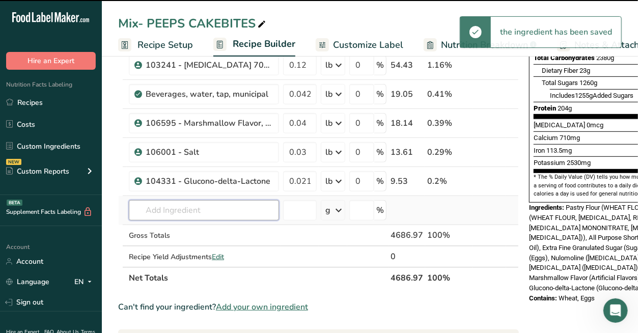
click at [234, 205] on input "text" at bounding box center [204, 210] width 150 height 20
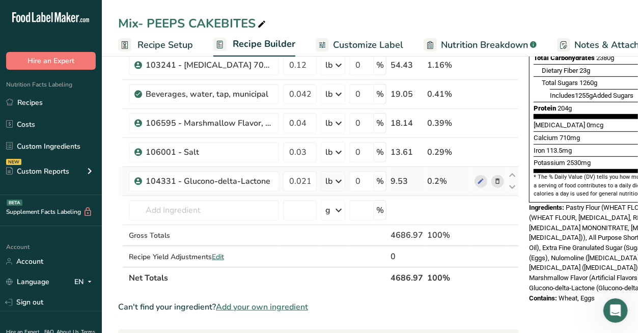
click at [296, 192] on td "0.0210" at bounding box center [300, 181] width 38 height 29
drag, startPoint x: 291, startPoint y: 180, endPoint x: 340, endPoint y: 185, distance: 49.6
click at [349, 182] on tr "104331 - Glucono-delta-Lactone 0.0210 lb Weight Units g kg mg mcg lb oz See les…" at bounding box center [319, 181] width 400 height 29
click at [228, 201] on div "Ingredient * Amount * Unit * Waste * .a-a{fill:#347362;}.b-a{fill:#fff;} Grams …" at bounding box center [318, 86] width 401 height 405
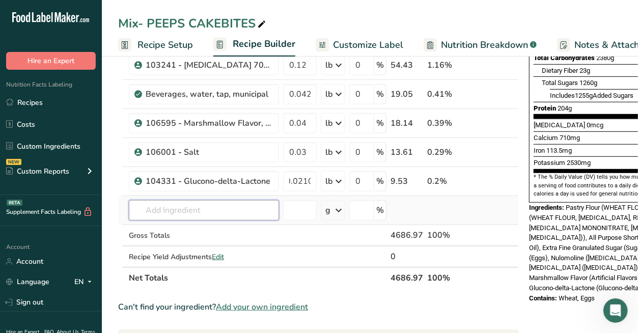
scroll to position [0, 0]
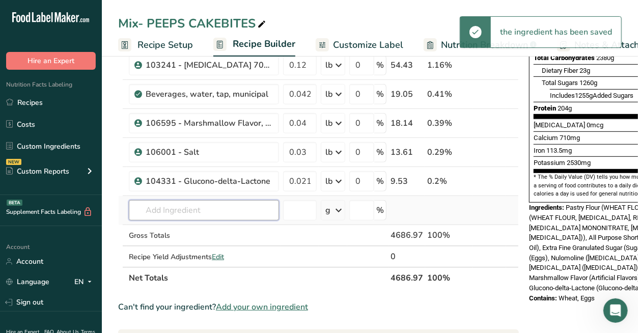
click at [238, 215] on input "text" at bounding box center [204, 210] width 150 height 20
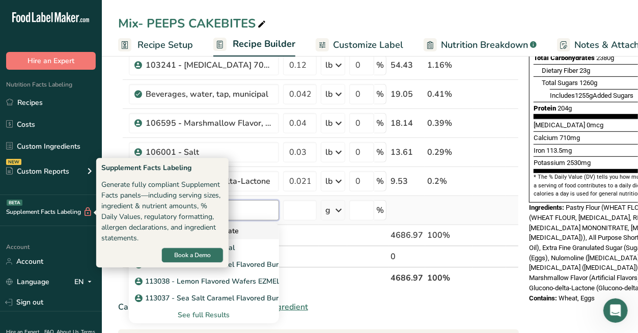
type input "113032"
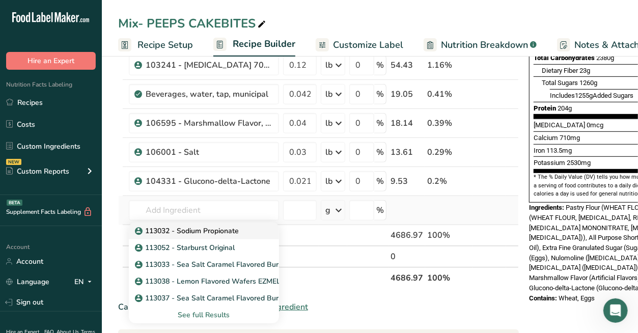
click at [242, 228] on div "113032 - Sodium Propionate" at bounding box center [196, 231] width 118 height 11
type input "113032 - Sodium Propionate"
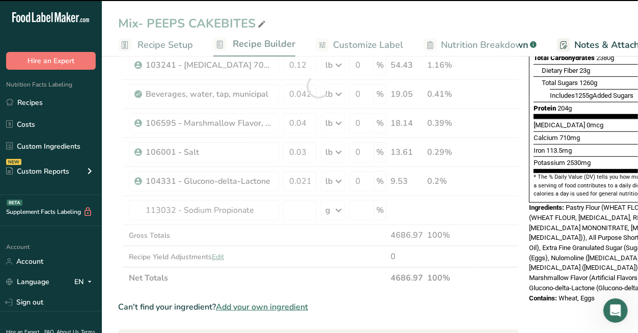
type input "0"
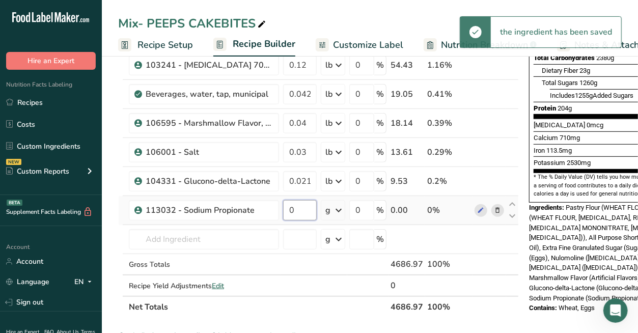
drag, startPoint x: 297, startPoint y: 207, endPoint x: 280, endPoint y: 213, distance: 17.7
click at [280, 213] on tr "113032 - Sodium Propionate 0 g Weight Units g kg mg See more Volume Units l Vol…" at bounding box center [319, 210] width 400 height 29
paste input ".021"
type input "0.021"
click at [353, 209] on div "Ingredient * Amount * Unit * Waste * .a-a{fill:#347362;}.b-a{fill:#fff;} Grams …" at bounding box center [318, 101] width 401 height 434
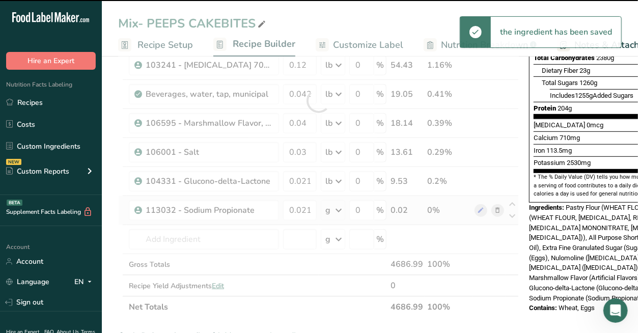
click at [336, 210] on div "Ingredient * Amount * Unit * Waste * .a-a{fill:#347362;}.b-a{fill:#fff;} Grams …" at bounding box center [318, 101] width 401 height 434
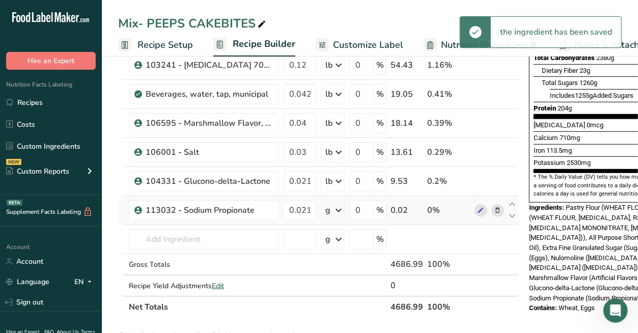
click at [336, 210] on icon at bounding box center [339, 210] width 12 height 18
click at [350, 286] on div "See more" at bounding box center [370, 291] width 86 height 11
click at [342, 307] on div "lb" at bounding box center [370, 308] width 86 height 15
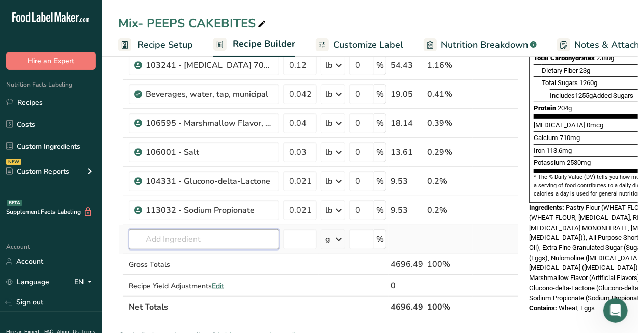
click at [159, 242] on input "text" at bounding box center [204, 239] width 150 height 20
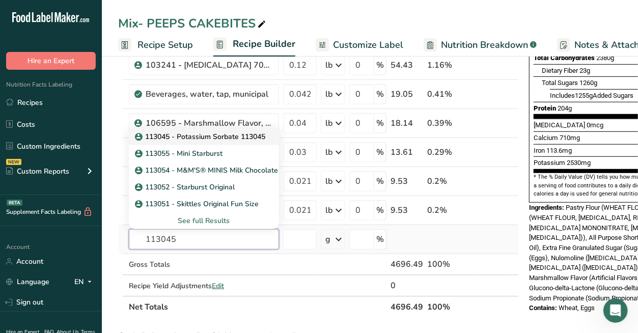
type input "113045"
click at [177, 136] on p "113045 - Potassium Sorbate 113045" at bounding box center [201, 136] width 128 height 11
type input "113045 - Potassium Sorbate 113045"
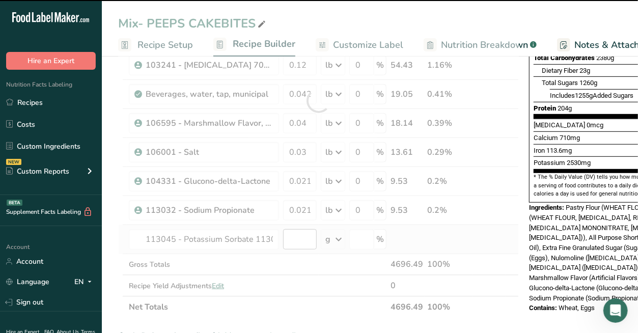
type input "0"
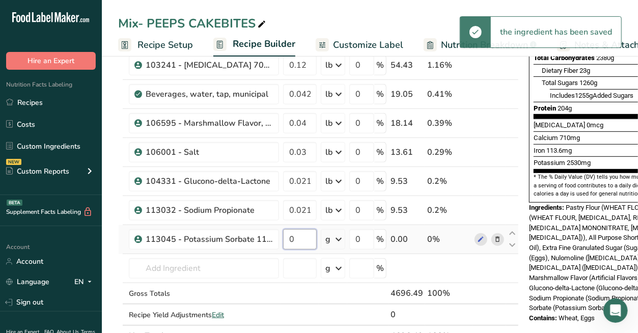
click at [291, 238] on input "0" at bounding box center [300, 239] width 34 height 20
paste input ".021"
type input "0.021"
click at [343, 234] on div "Ingredient * Amount * Unit * Waste * .a-a{fill:#347362;}.b-a{fill:#fff;} Grams …" at bounding box center [318, 115] width 401 height 463
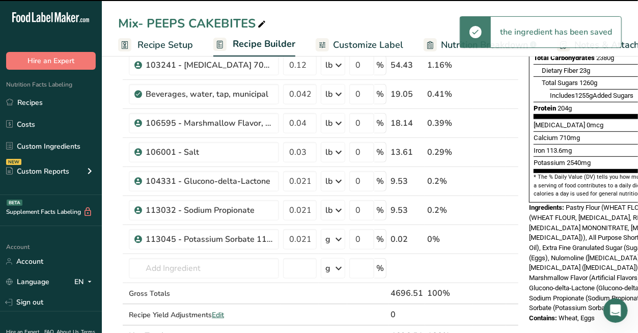
click at [343, 235] on icon at bounding box center [339, 239] width 12 height 18
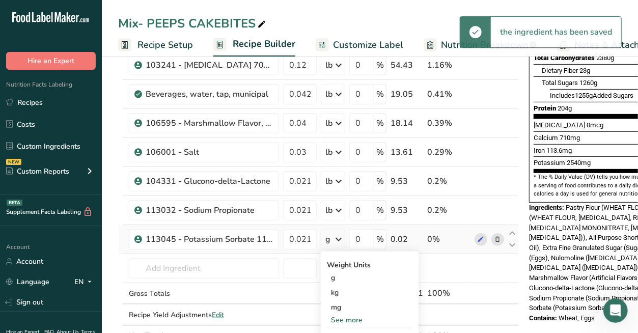
click at [346, 319] on div "See more" at bounding box center [370, 320] width 86 height 11
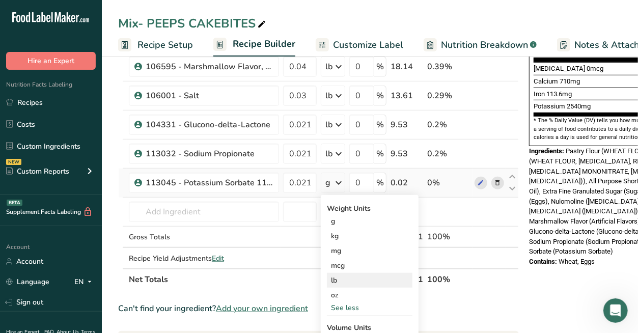
click at [334, 274] on div "lb" at bounding box center [370, 280] width 86 height 15
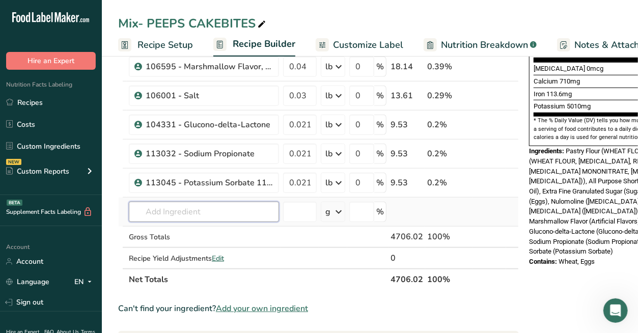
click at [193, 217] on input "text" at bounding box center [204, 212] width 150 height 20
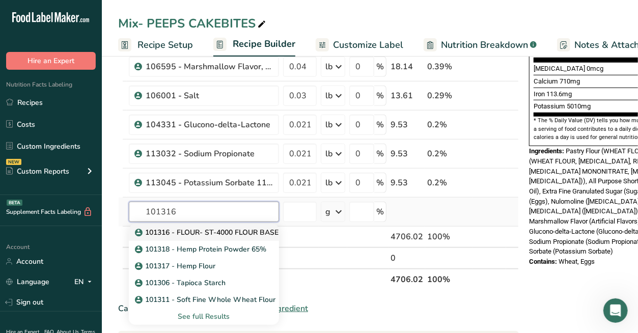
type input "101316"
click at [205, 234] on p "101316 - FLOUR- ST-4000 FLOUR BASED BLEND" at bounding box center [223, 232] width 173 height 11
type input "101316 - FLOUR- ST-4000 FLOUR BASED BLEND"
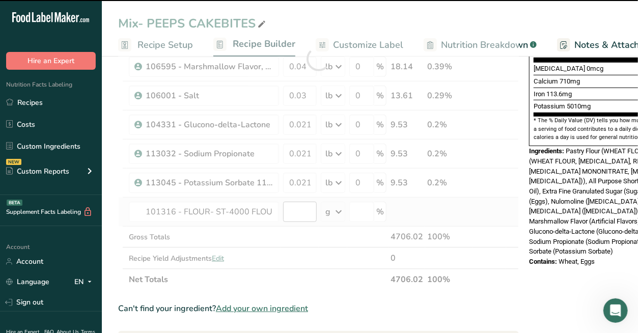
type input "0"
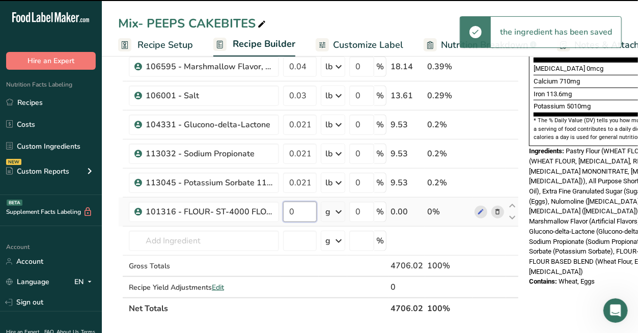
click at [301, 211] on input "0" at bounding box center [300, 212] width 34 height 20
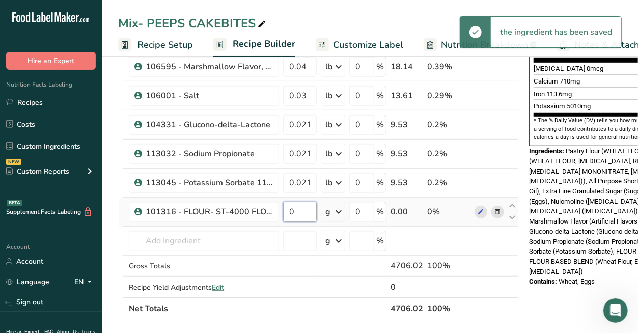
drag, startPoint x: 274, startPoint y: 214, endPoint x: 281, endPoint y: 214, distance: 7.1
click at [272, 214] on tr "101316 - FLOUR- ST-4000 FLOUR BASED BLEND 0 g Weight Units g kg mg See more Vol…" at bounding box center [319, 212] width 400 height 29
paste input ".02"
type input "0.02"
click at [332, 214] on div "Ingredient * Amount * Unit * Waste * .a-a{fill:#347362;}.b-a{fill:#fff;} Grams …" at bounding box center [318, 73] width 401 height 492
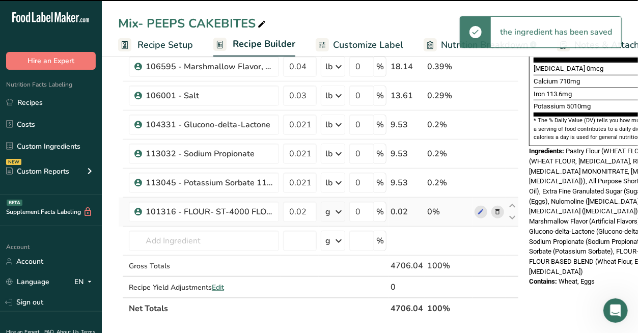
click at [332, 214] on div "g" at bounding box center [333, 212] width 24 height 20
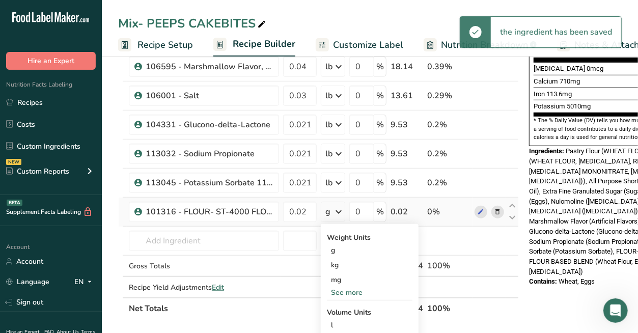
click at [344, 291] on div "See more" at bounding box center [370, 292] width 86 height 11
click at [345, 307] on div "lb" at bounding box center [370, 309] width 86 height 15
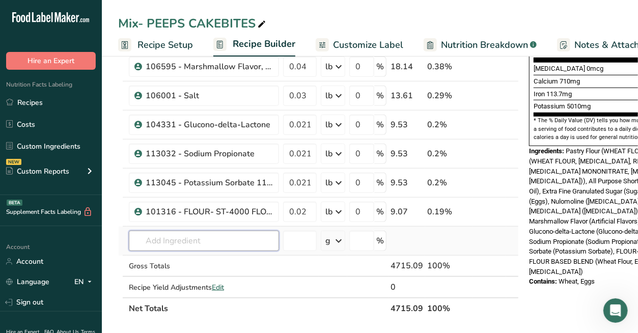
click at [203, 238] on input "text" at bounding box center [204, 241] width 150 height 20
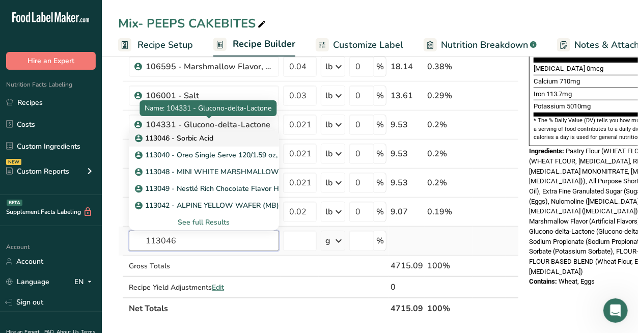
type input "113046"
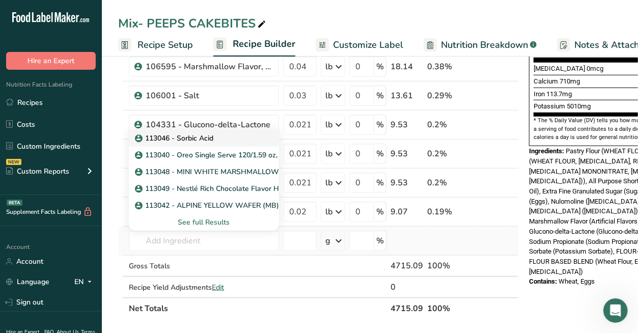
click at [181, 137] on p "113046 - Sorbic Acid" at bounding box center [175, 138] width 76 height 11
type input "113046 - Sorbic Acid"
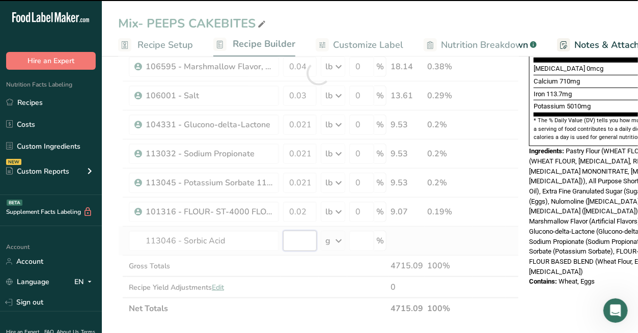
type input "0"
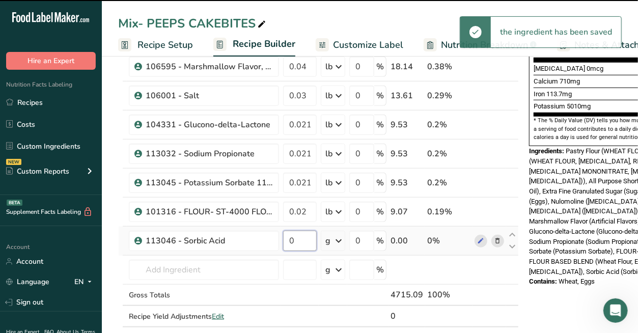
click at [300, 238] on input "0" at bounding box center [300, 241] width 34 height 20
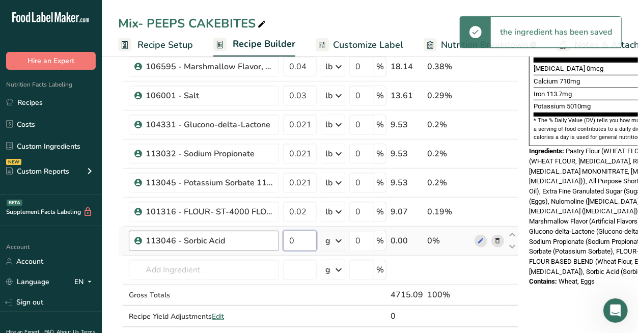
drag, startPoint x: 299, startPoint y: 240, endPoint x: 276, endPoint y: 241, distance: 23.5
click at [276, 241] on tr "113046 - Sorbic Acid 0 g Weight Units g kg mg See more Volume Units l Volume un…" at bounding box center [319, 241] width 400 height 29
paste input ".01125"
type input "0.01125"
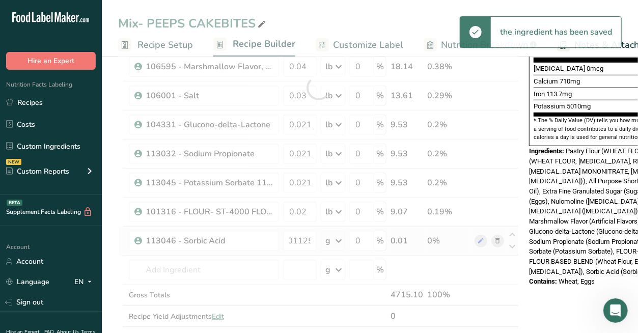
scroll to position [0, 0]
click at [328, 241] on div "Ingredient * Amount * Unit * Waste * .a-a{fill:#347362;}.b-a{fill:#fff;} Grams …" at bounding box center [318, 87] width 401 height 521
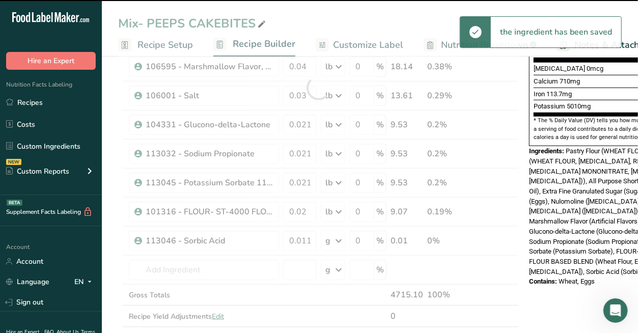
click at [329, 241] on div at bounding box center [318, 87] width 401 height 521
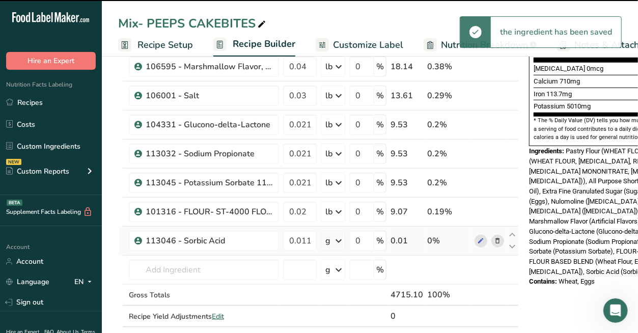
click at [329, 241] on div "g" at bounding box center [328, 241] width 5 height 12
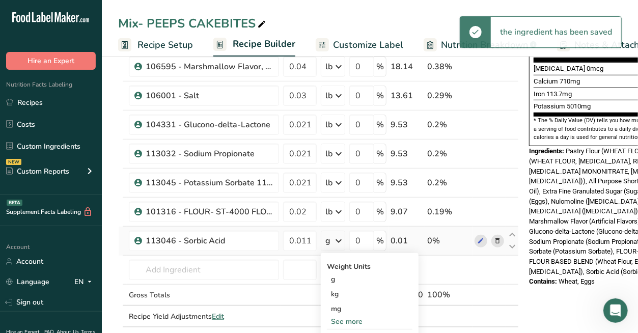
scroll to position [339, 0]
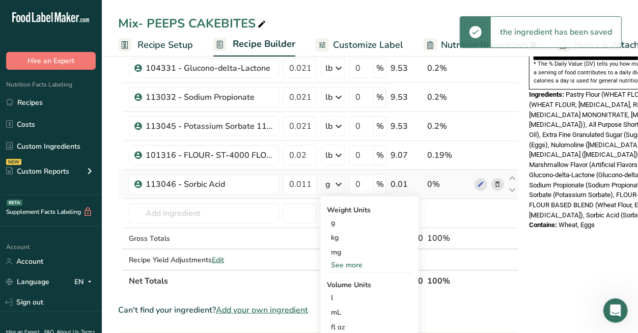
click at [339, 265] on div "See more" at bounding box center [370, 265] width 86 height 11
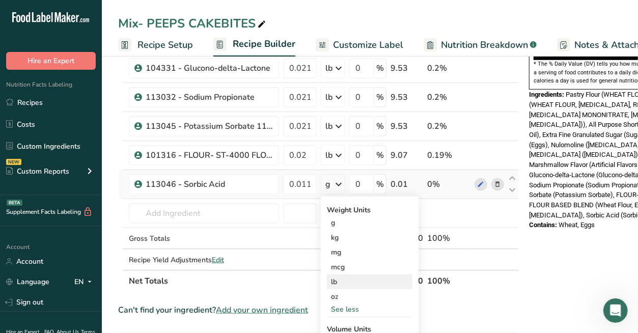
click at [340, 283] on div "lb" at bounding box center [370, 282] width 86 height 15
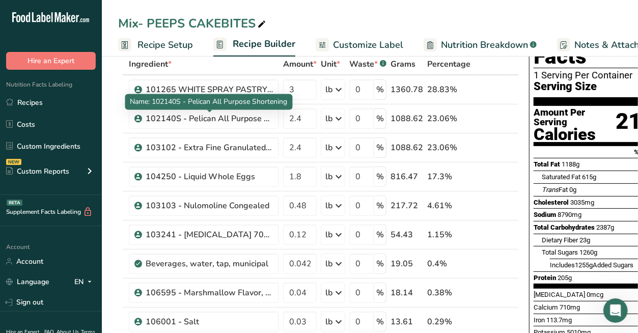
scroll to position [0, 0]
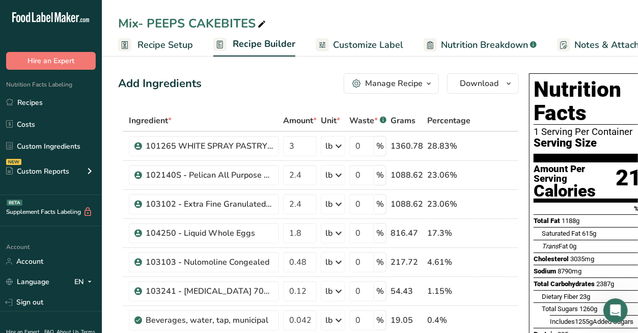
click at [276, 87] on div "Add Ingredients Manage Recipe Delete Recipe Duplicate Recipe Scale Recipe Save …" at bounding box center [318, 83] width 401 height 20
click at [423, 78] on span "button" at bounding box center [429, 83] width 12 height 12
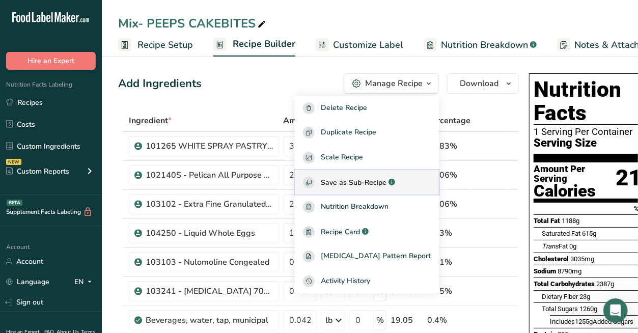
click at [374, 180] on span "Save as Sub-Recipe" at bounding box center [354, 182] width 66 height 11
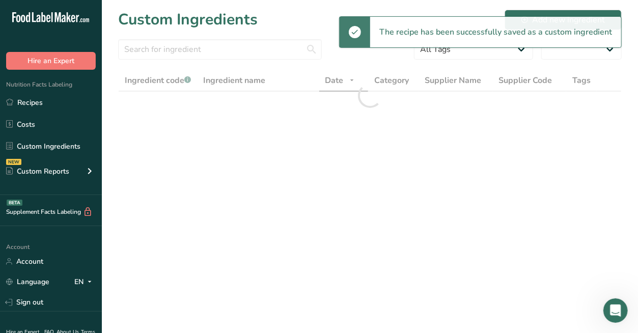
select select "30"
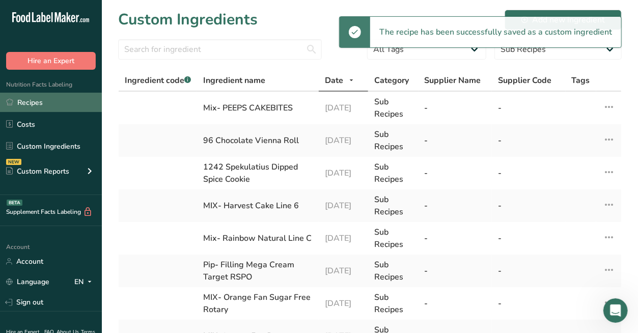
click at [43, 94] on link "Recipes" at bounding box center [51, 102] width 102 height 19
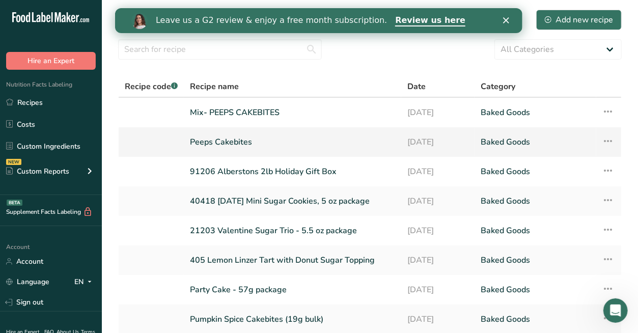
click at [223, 137] on link "Peeps Cakebites" at bounding box center [292, 141] width 205 height 21
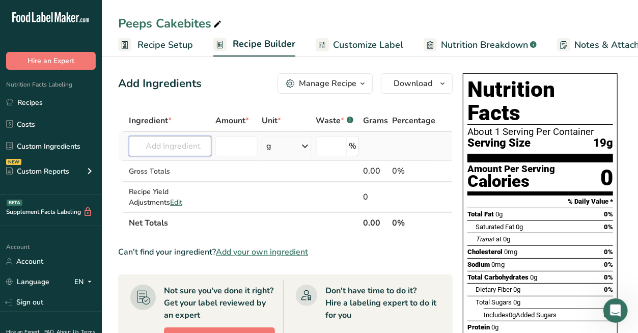
click at [167, 147] on input "text" at bounding box center [170, 146] width 83 height 20
type input "mix- pee"
click at [187, 168] on p "Mix- PEEPS CAKEBITES" at bounding box center [180, 166] width 87 height 11
type input "Mix- PEEPS CAKEBITES"
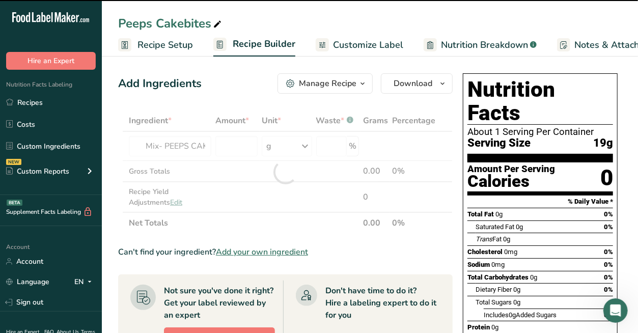
type input "0"
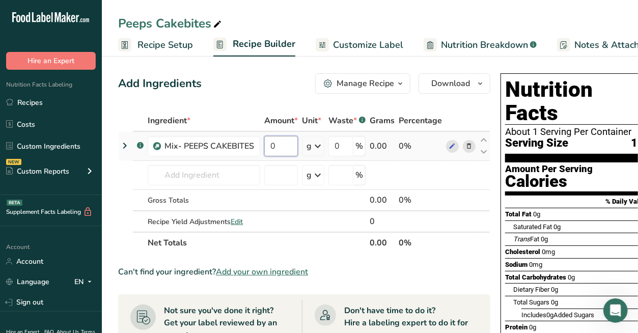
drag, startPoint x: 279, startPoint y: 140, endPoint x: 270, endPoint y: 142, distance: 9.3
click at [273, 142] on input "0" at bounding box center [281, 146] width 34 height 20
type input "10.4063"
click at [323, 146] on div "Ingredient * Amount * Unit * Waste * .a-a{fill:#347362;}.b-a{fill:#fff;} Grams …" at bounding box center [304, 182] width 372 height 144
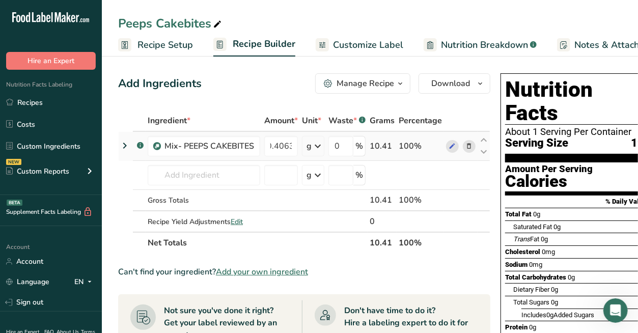
scroll to position [0, 0]
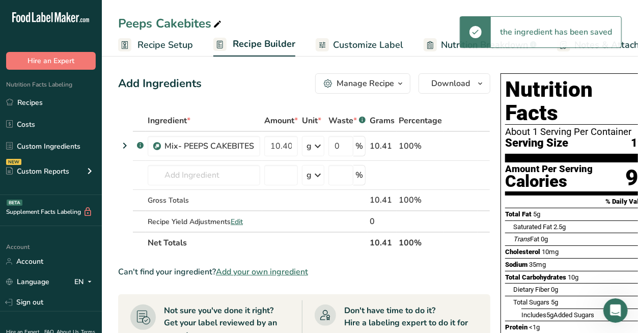
click at [320, 149] on icon at bounding box center [318, 146] width 12 height 18
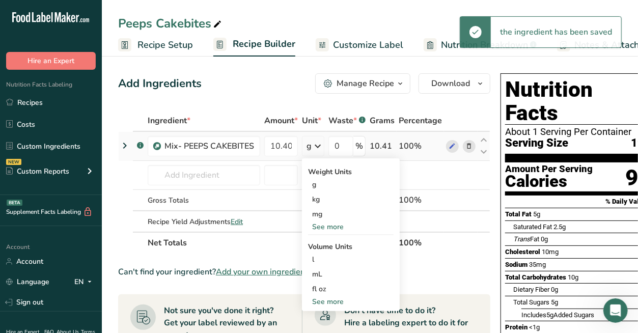
click at [324, 227] on div "See more" at bounding box center [351, 227] width 86 height 11
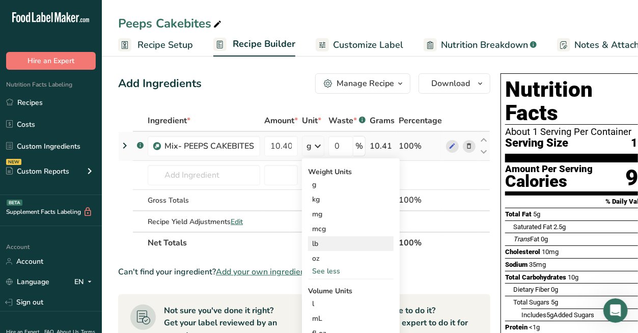
click at [322, 242] on div "lb" at bounding box center [351, 243] width 86 height 15
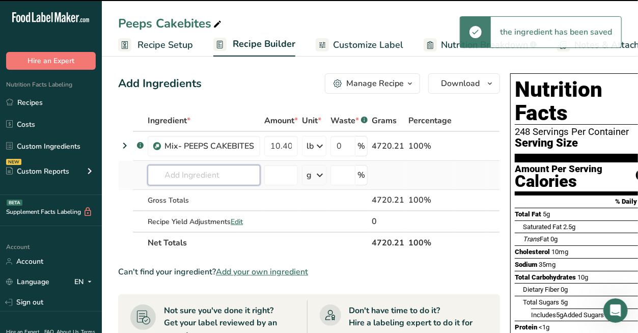
click at [175, 174] on input "text" at bounding box center [204, 175] width 113 height 20
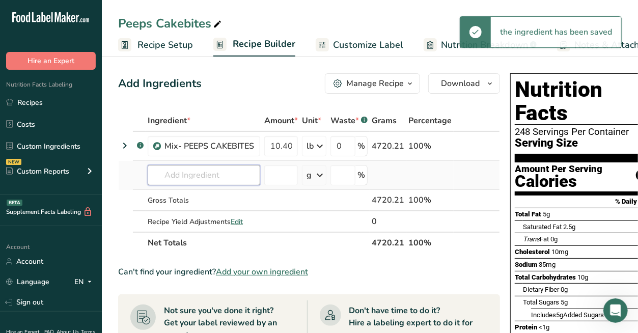
click at [194, 176] on input "text" at bounding box center [204, 175] width 113 height 20
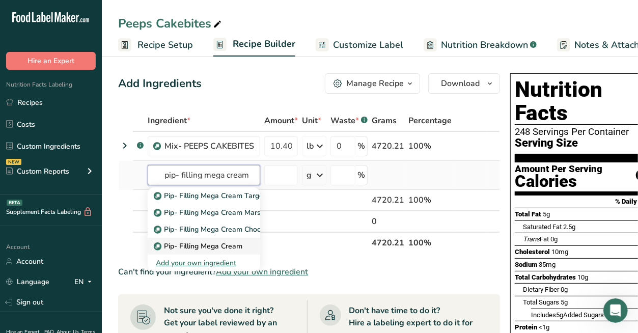
type input "pip- filling mega cream"
click at [227, 243] on p "Pip- Filling Mega Cream" at bounding box center [199, 246] width 87 height 11
type input "Pip- Filling Mega Cream"
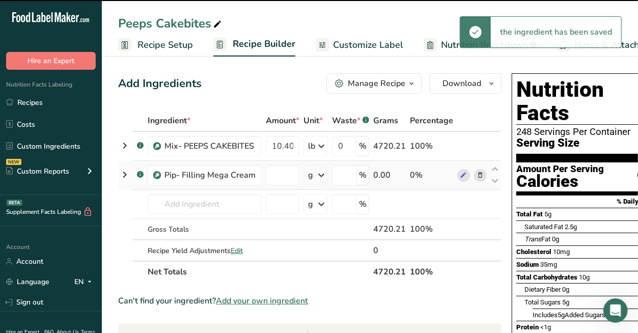
type input "0"
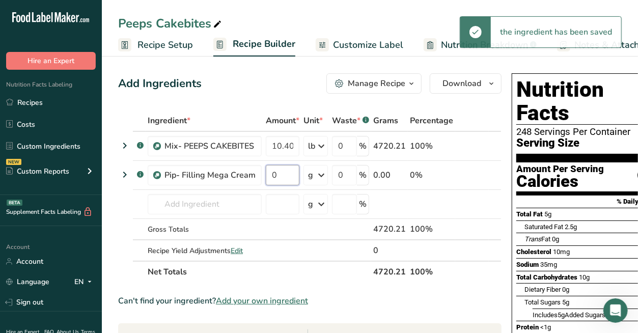
drag, startPoint x: 282, startPoint y: 175, endPoint x: 247, endPoint y: 164, distance: 36.9
click at [260, 173] on tr ".a-a{fill:#347362;}.b-a{fill:#fff;} Pip- Filling Mega Cream 0 g Weight Units g …" at bounding box center [310, 175] width 383 height 29
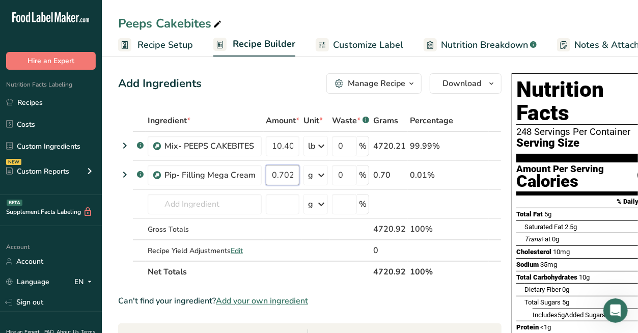
scroll to position [0, 4]
type input "0.7023"
click at [319, 179] on div "Ingredient * Amount * Unit * Waste * .a-a{fill:#347362;}.b-a{fill:#fff;} Grams …" at bounding box center [310, 196] width 384 height 173
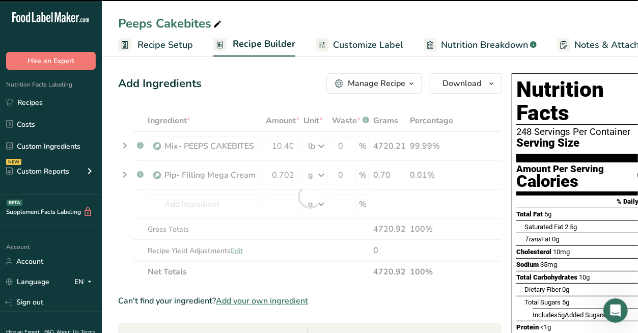
click at [318, 178] on div at bounding box center [310, 196] width 384 height 173
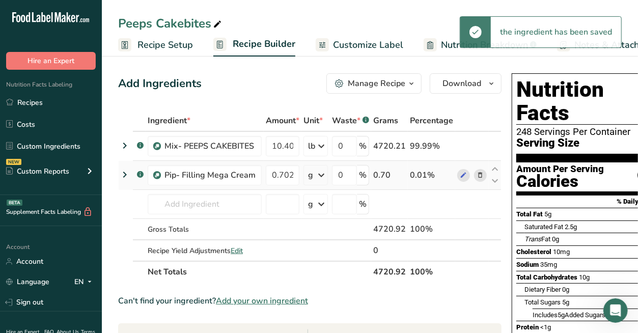
click at [316, 177] on icon at bounding box center [321, 175] width 12 height 18
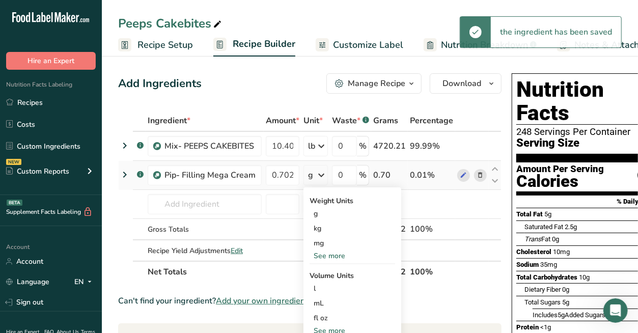
click at [324, 251] on div "See more" at bounding box center [353, 256] width 86 height 11
click at [323, 271] on div "lb" at bounding box center [353, 272] width 86 height 15
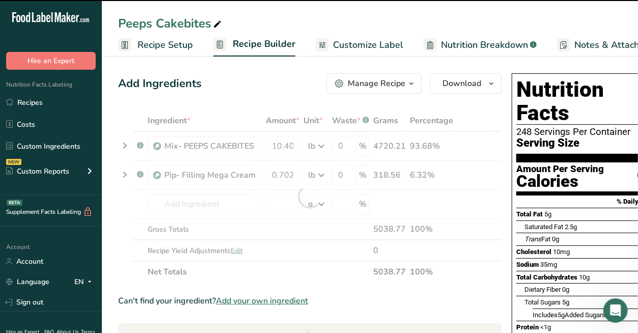
click at [176, 202] on div at bounding box center [310, 196] width 384 height 173
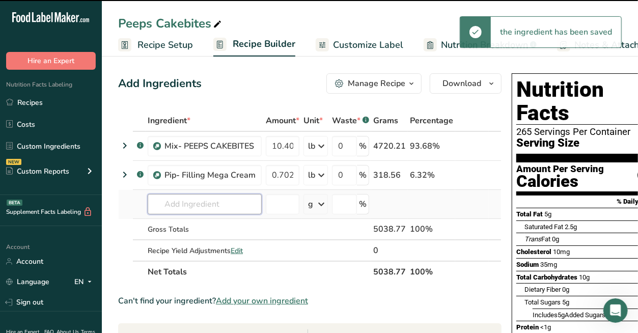
click at [204, 200] on input "text" at bounding box center [205, 204] width 114 height 20
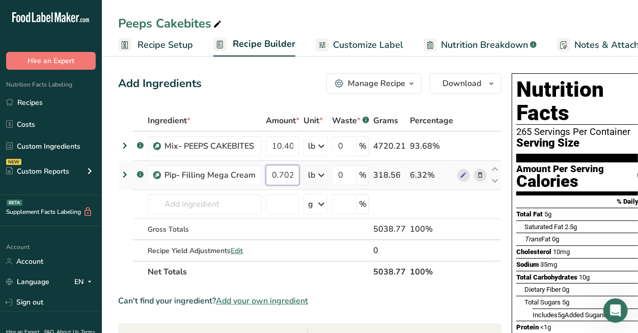
scroll to position [0, 4]
drag, startPoint x: 293, startPoint y: 167, endPoint x: 298, endPoint y: 172, distance: 7.2
click at [298, 172] on input "0.7023" at bounding box center [283, 175] width 34 height 20
click at [190, 202] on div "Ingredient * Amount * Unit * Waste * .a-a{fill:#347362;}.b-a{fill:#fff;} Grams …" at bounding box center [310, 196] width 384 height 173
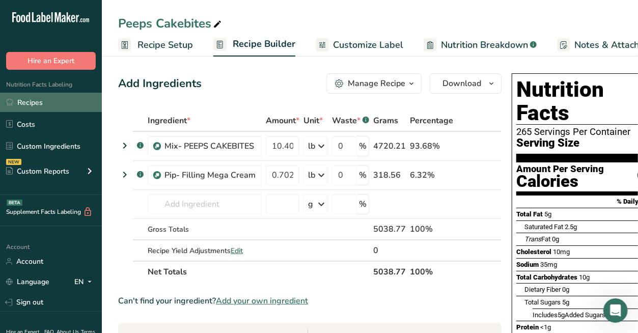
click at [52, 99] on link "Recipes" at bounding box center [51, 102] width 102 height 19
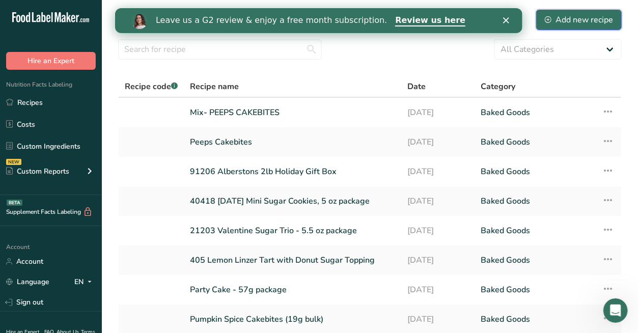
click at [559, 29] on button "Add new recipe" at bounding box center [579, 20] width 86 height 20
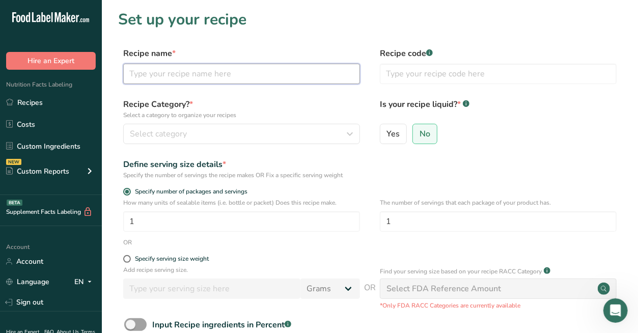
click at [232, 68] on input "text" at bounding box center [241, 74] width 237 height 20
click at [166, 75] on input "PIP-" at bounding box center [241, 74] width 237 height 20
drag, startPoint x: 166, startPoint y: 75, endPoint x: 115, endPoint y: 75, distance: 51.5
click at [115, 75] on section "Set up your recipe Recipe name * PIP- Recipe code .a-a{fill:#347362;}.b-a{fill:…" at bounding box center [370, 212] width 536 height 425
click at [172, 75] on input "PIP-" at bounding box center [241, 74] width 237 height 20
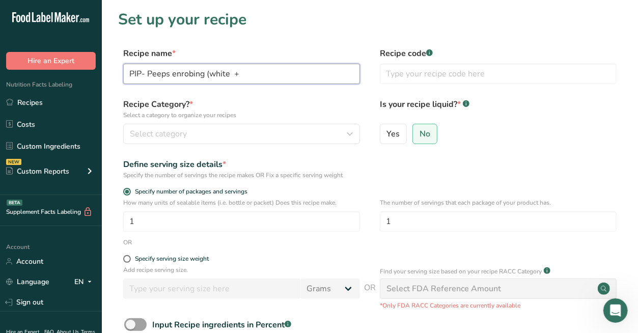
click at [274, 73] on input "PIP- Peeps enrobing (white +" at bounding box center [241, 74] width 237 height 20
click at [265, 74] on input "PIP- Peeps enrobing (white + yellow and red oils)" at bounding box center [241, 74] width 237 height 20
click at [236, 73] on input "PIP- Peeps enrobing (white + yellowvand red oils)" at bounding box center [241, 74] width 237 height 20
type input "PIP- Peeps enrobing (white + yellowvand red oils)"
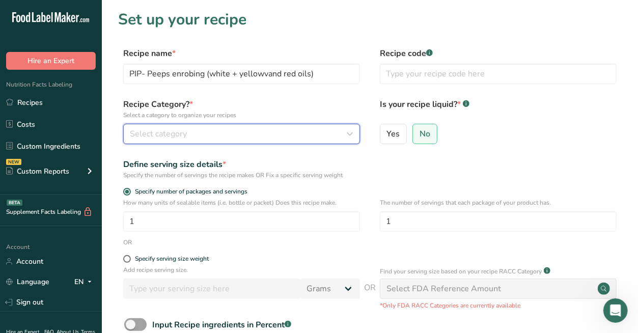
click at [223, 129] on div "Select category" at bounding box center [239, 134] width 218 height 12
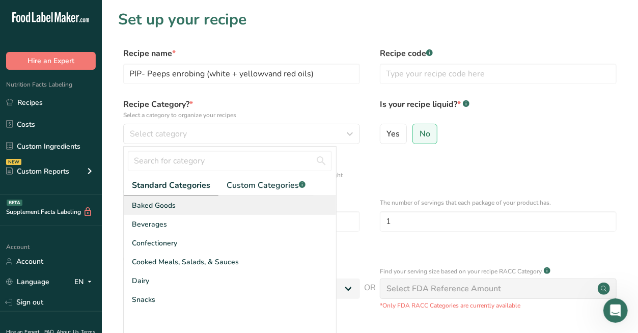
click at [170, 207] on span "Baked Goods" at bounding box center [154, 205] width 44 height 11
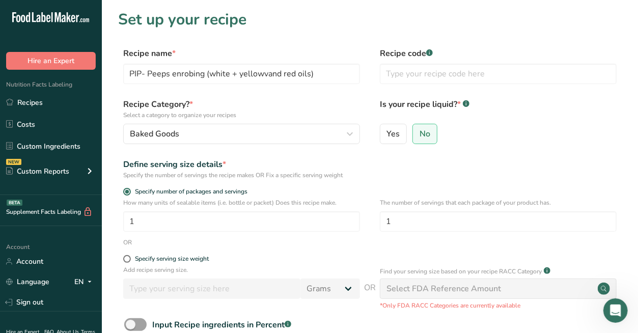
scroll to position [57, 0]
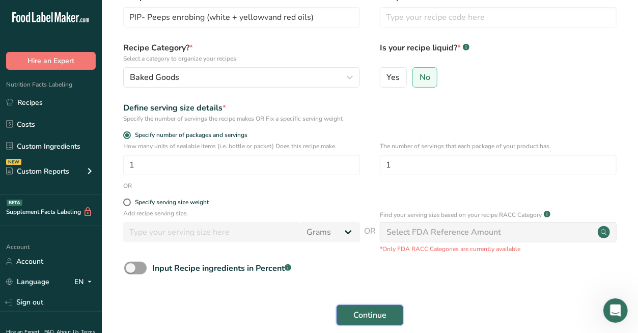
click at [374, 320] on span "Continue" at bounding box center [370, 315] width 33 height 12
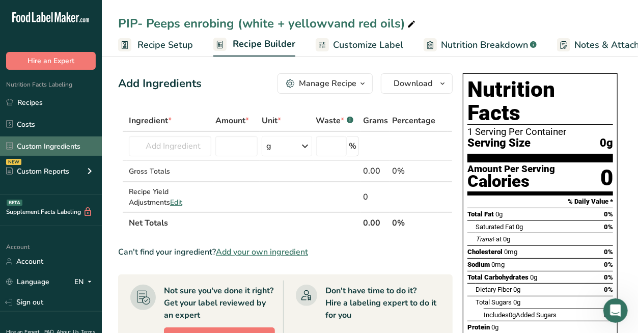
click at [46, 149] on link "Custom Ingredients" at bounding box center [51, 146] width 102 height 19
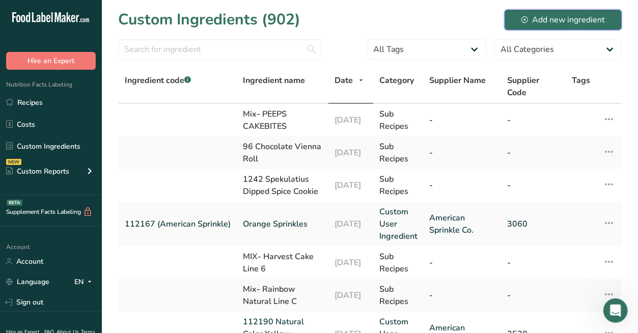
click at [566, 27] on button "Add new ingredient" at bounding box center [563, 20] width 117 height 20
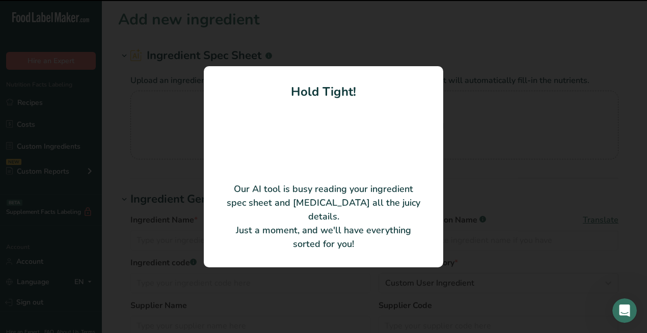
type input "Alpine White RSPO 11936"
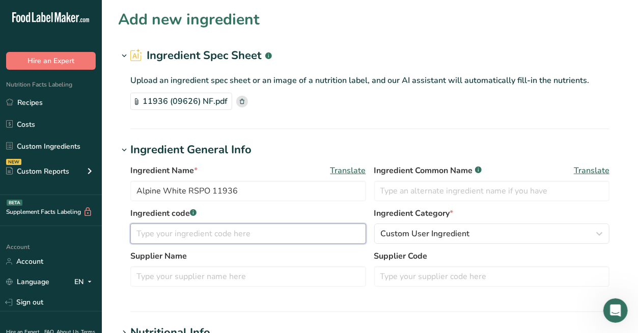
click at [319, 244] on input "text" at bounding box center [248, 234] width 236 height 20
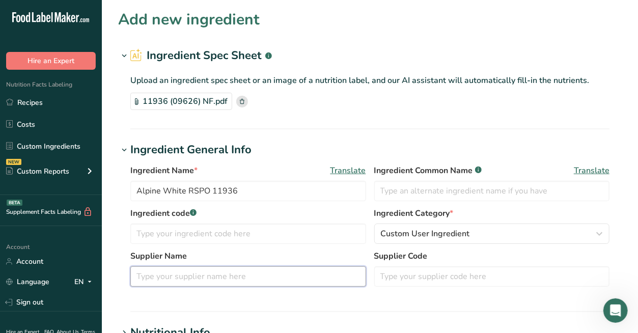
click at [220, 274] on input "text" at bounding box center [248, 276] width 236 height 20
type input "[PERSON_NAME]"
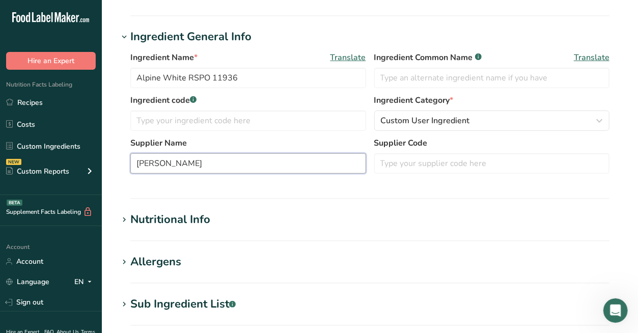
scroll to position [226, 0]
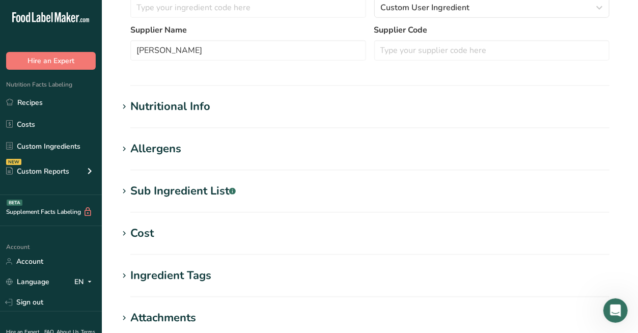
click at [128, 109] on icon at bounding box center [124, 107] width 9 height 14
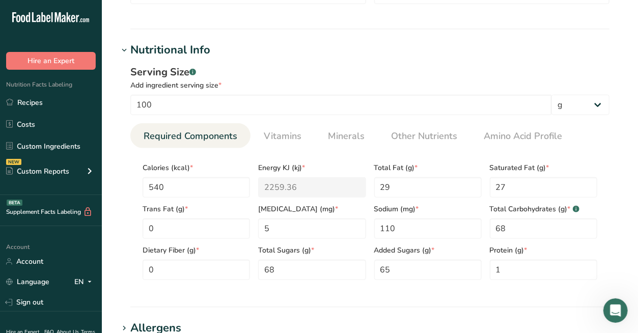
scroll to position [396, 0]
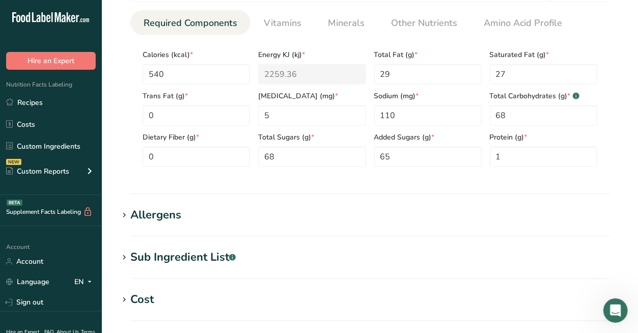
click at [125, 215] on icon at bounding box center [124, 215] width 9 height 14
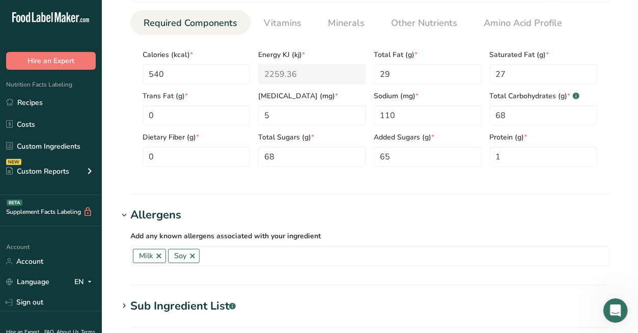
scroll to position [452, 0]
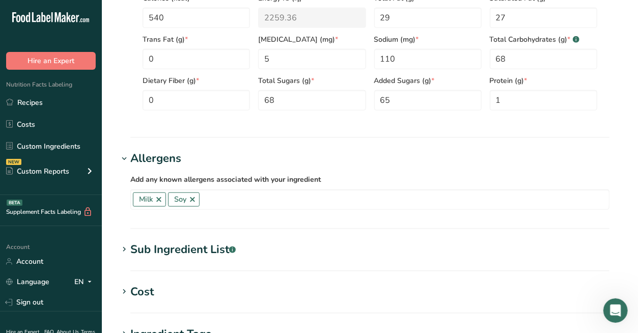
click at [120, 251] on icon at bounding box center [124, 249] width 9 height 14
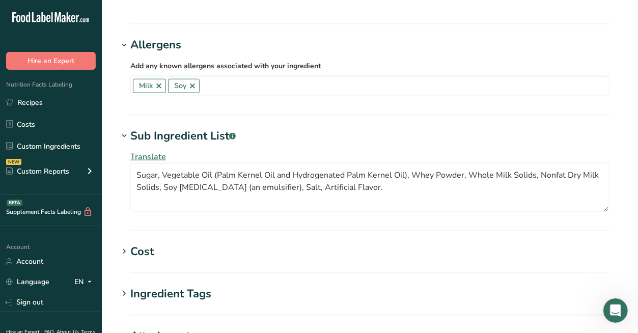
scroll to position [679, 0]
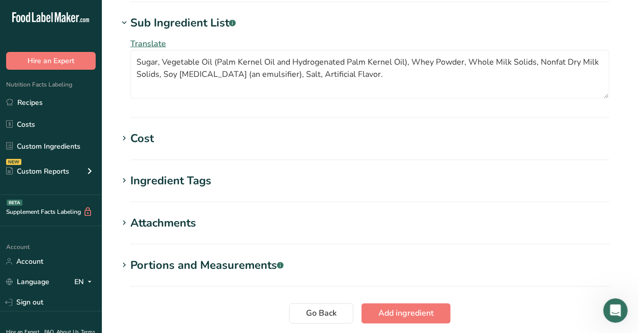
click at [439, 320] on button "Add ingredient" at bounding box center [406, 314] width 89 height 20
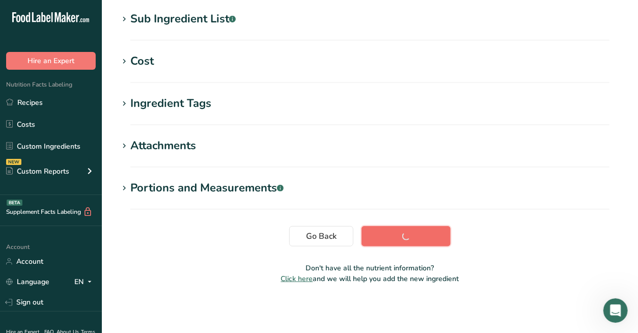
scroll to position [202, 0]
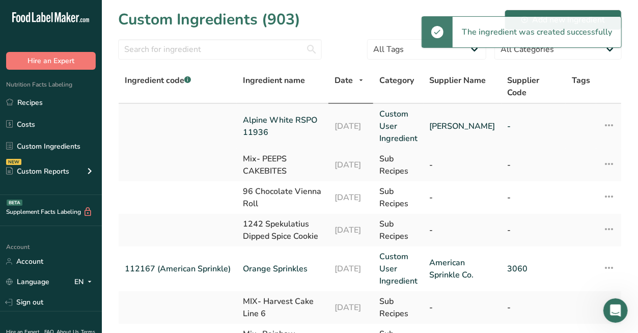
click at [287, 118] on link "Alpine White RSPO 11936" at bounding box center [282, 126] width 79 height 24
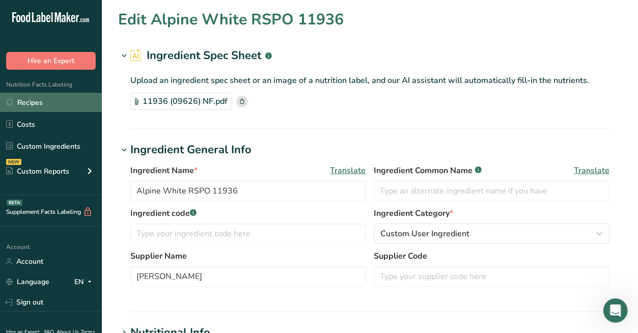
click at [54, 110] on link "Recipes" at bounding box center [51, 102] width 102 height 19
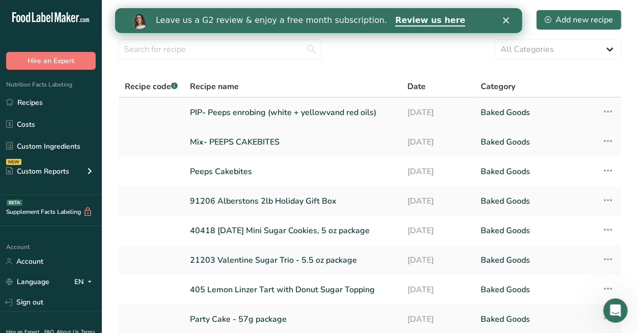
click at [231, 114] on link "PIP- Peeps enrobing (white + yellowvand red oils)" at bounding box center [292, 112] width 205 height 21
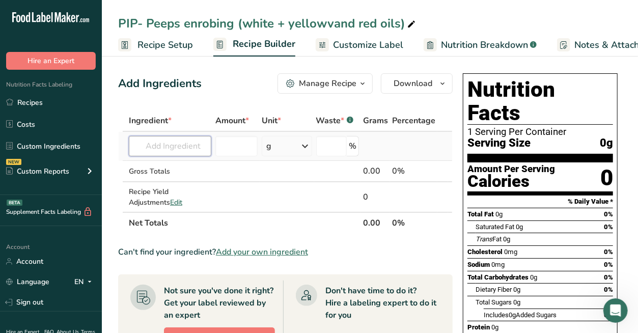
click at [170, 144] on input "text" at bounding box center [170, 146] width 83 height 20
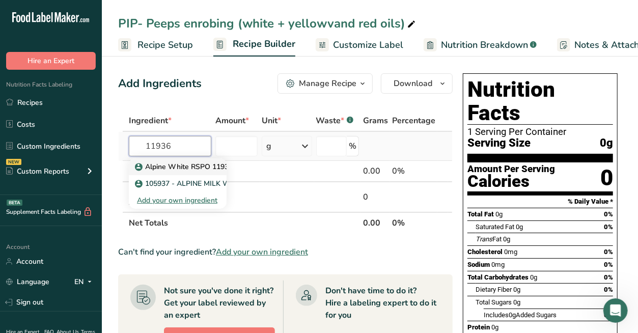
type input "11936"
click at [184, 165] on p "Alpine White RSPO 11936" at bounding box center [185, 166] width 96 height 11
type input "Alpine White RSPO 11936"
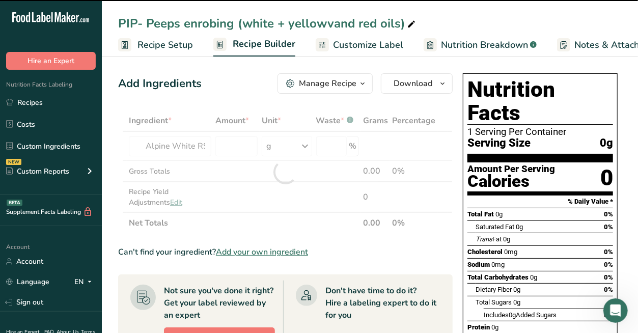
type input "0"
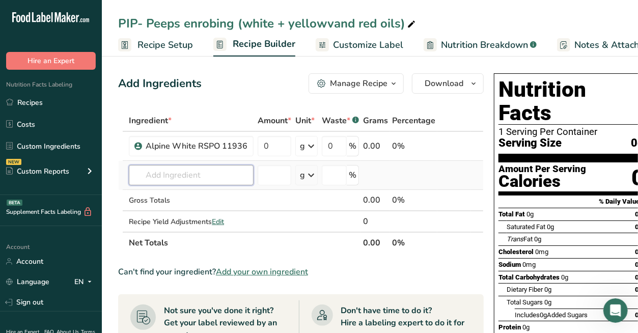
click at [155, 167] on input "text" at bounding box center [191, 175] width 125 height 20
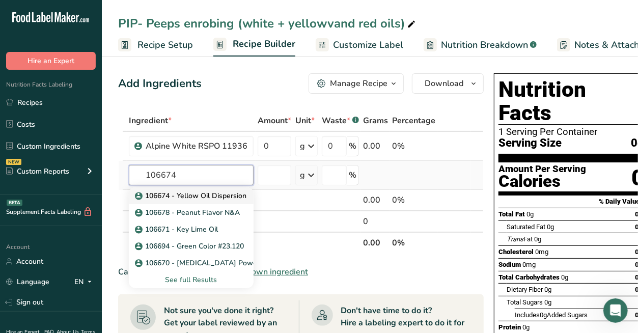
type input "106674"
click at [179, 199] on p "106674 - Yellow Oil Dispersion" at bounding box center [192, 196] width 110 height 11
type input "106674 - Yellow Oil Dispersion"
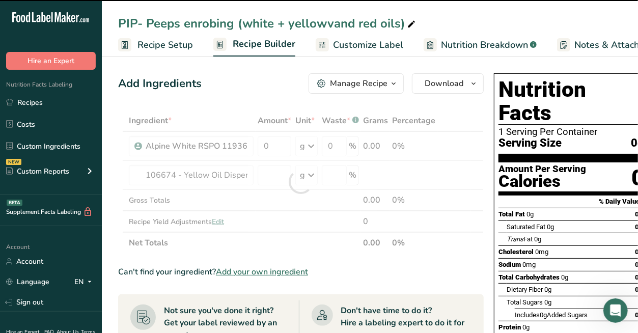
type input "0"
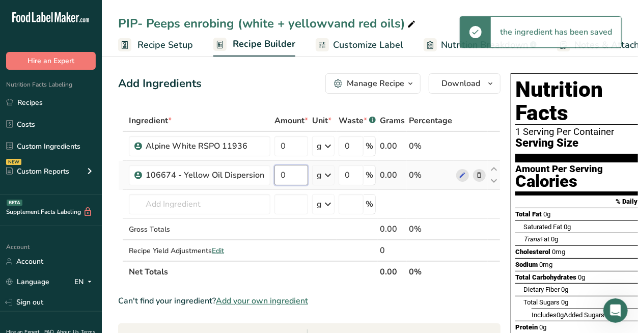
click at [293, 176] on input "0" at bounding box center [292, 175] width 34 height 20
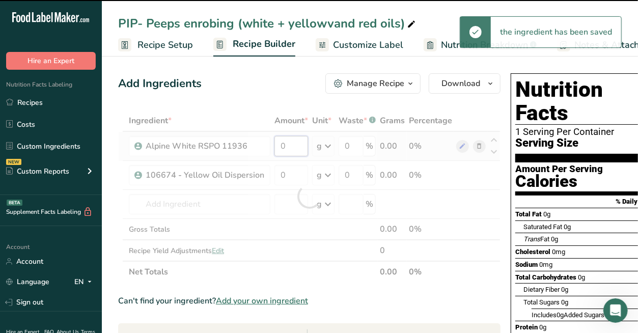
drag, startPoint x: 283, startPoint y: 145, endPoint x: 278, endPoint y: 143, distance: 5.3
click at [278, 145] on div "Ingredient * Amount * Unit * Waste * .a-a{fill:#347362;}.b-a{fill:#fff;} Grams …" at bounding box center [309, 196] width 383 height 173
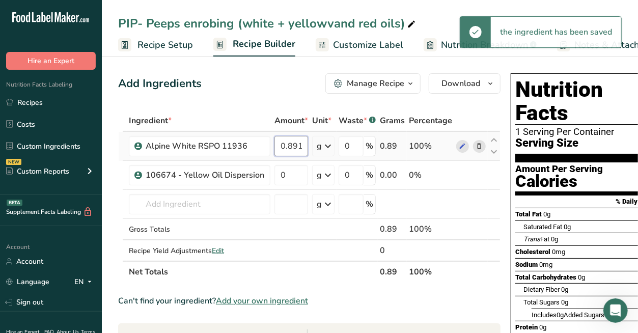
scroll to position [0, 4]
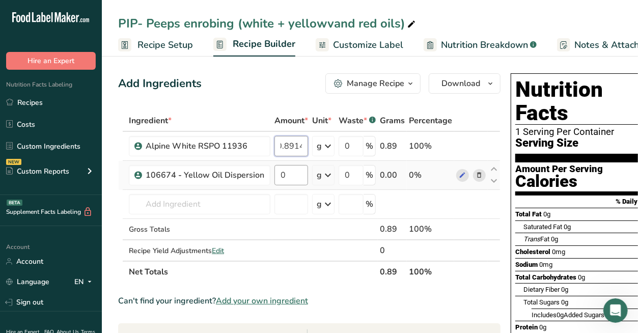
type input "0.8914"
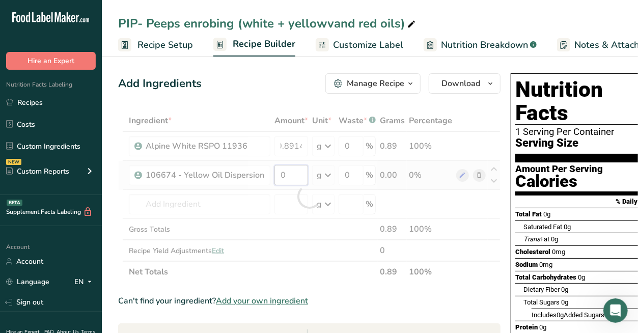
scroll to position [0, 0]
click at [299, 174] on div "Ingredient * Amount * Unit * Waste * .a-a{fill:#347362;}.b-a{fill:#fff;} Grams …" at bounding box center [309, 196] width 383 height 173
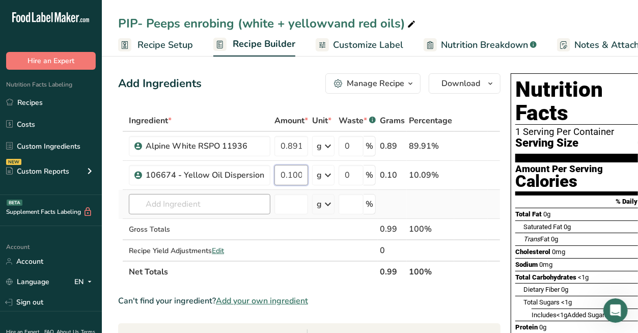
type input "0.100"
click at [211, 201] on div "Ingredient * Amount * Unit * Waste * .a-a{fill:#347362;}.b-a{fill:#fff;} Grams …" at bounding box center [309, 196] width 383 height 173
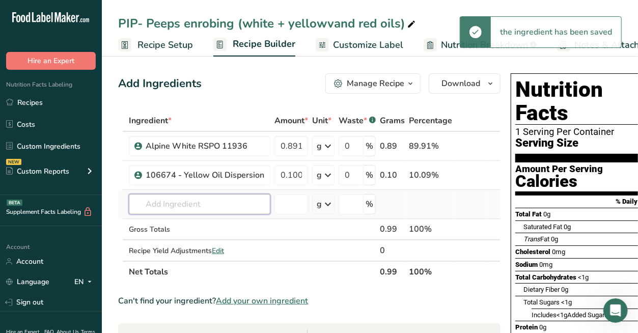
click at [157, 198] on input "text" at bounding box center [200, 204] width 142 height 20
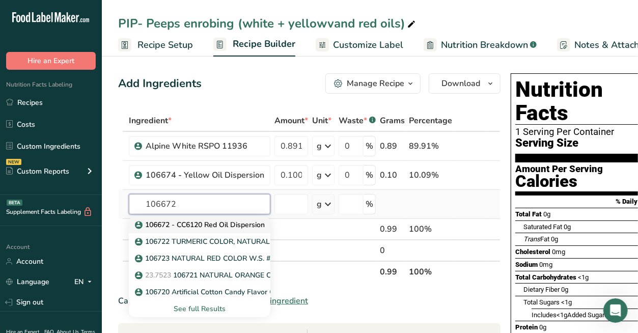
type input "106672"
click at [159, 223] on p "106672 - CC6120 Red Oil Dispersion" at bounding box center [201, 225] width 128 height 11
type input "106672 - CC6120 Red Oil Dispersion"
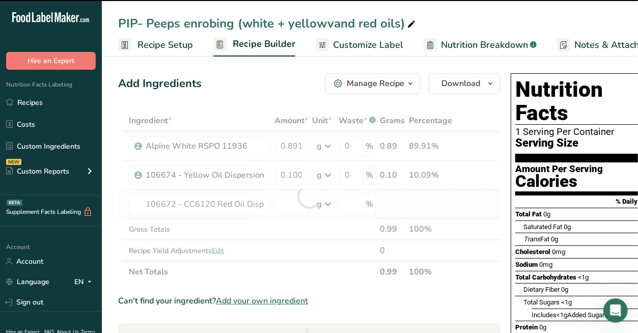
type input "0"
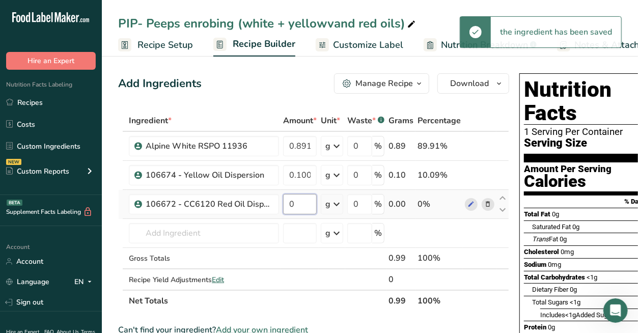
click at [296, 199] on input "0" at bounding box center [300, 204] width 34 height 20
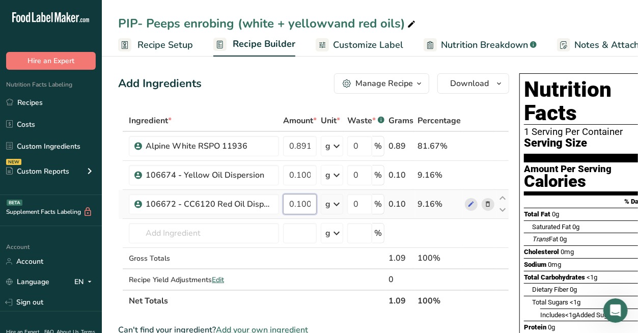
type input "0.100"
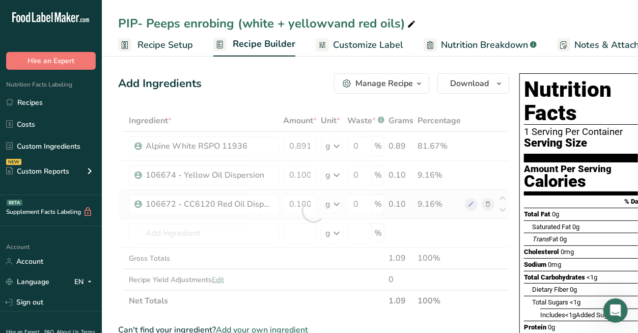
click at [332, 200] on div "Ingredient * Amount * Unit * Waste * .a-a{fill:#347362;}.b-a{fill:#fff;} Grams …" at bounding box center [313, 211] width 391 height 202
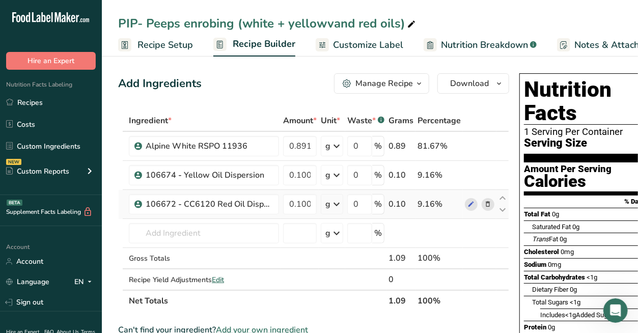
click at [337, 205] on icon at bounding box center [337, 204] width 12 height 18
click at [347, 283] on div "See more" at bounding box center [370, 285] width 86 height 11
click at [344, 300] on div "lb" at bounding box center [370, 301] width 86 height 15
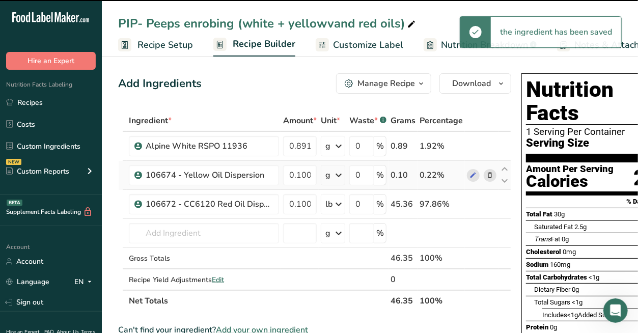
click at [339, 175] on icon at bounding box center [339, 175] width 12 height 18
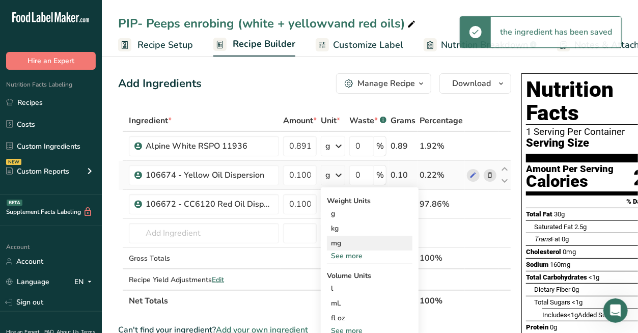
click at [342, 247] on div "mg" at bounding box center [370, 243] width 86 height 15
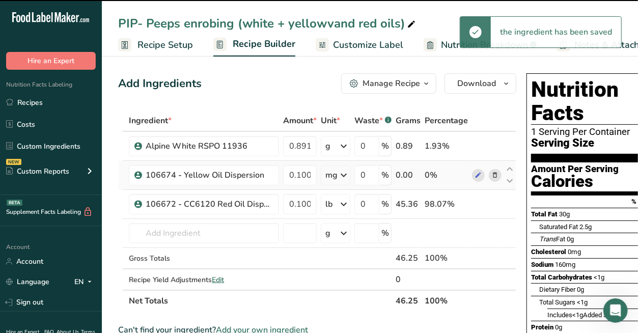
drag, startPoint x: 342, startPoint y: 177, endPoint x: 340, endPoint y: 187, distance: 10.9
click at [341, 177] on icon at bounding box center [344, 175] width 12 height 18
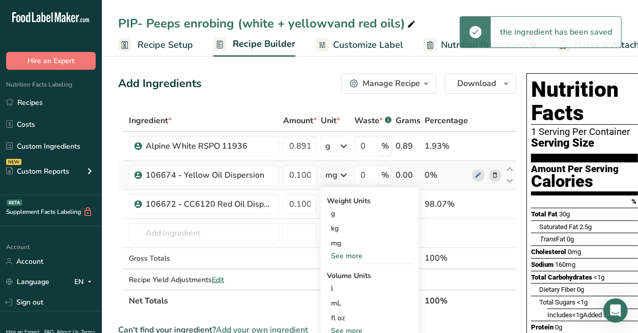
click at [348, 257] on div "See more" at bounding box center [370, 256] width 86 height 11
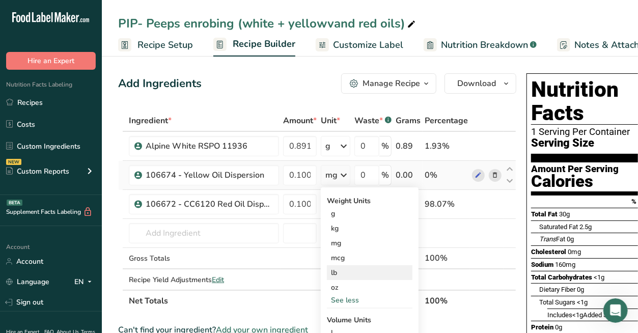
click at [343, 273] on div "lb" at bounding box center [370, 272] width 86 height 15
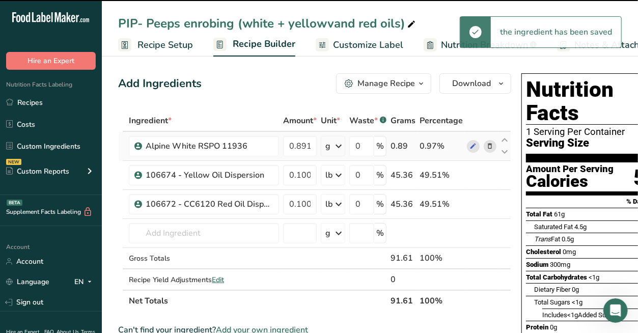
click at [338, 151] on icon at bounding box center [339, 146] width 12 height 18
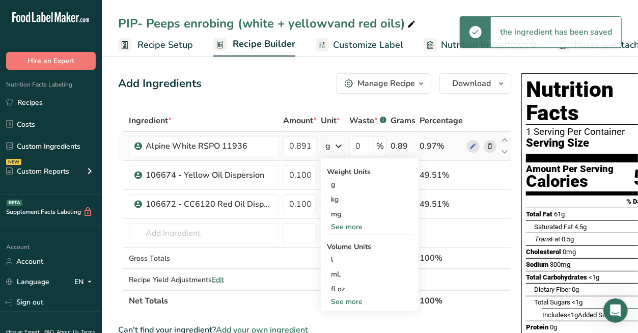
click at [344, 228] on div "See more" at bounding box center [370, 227] width 86 height 11
click at [344, 245] on div "lb" at bounding box center [370, 243] width 86 height 15
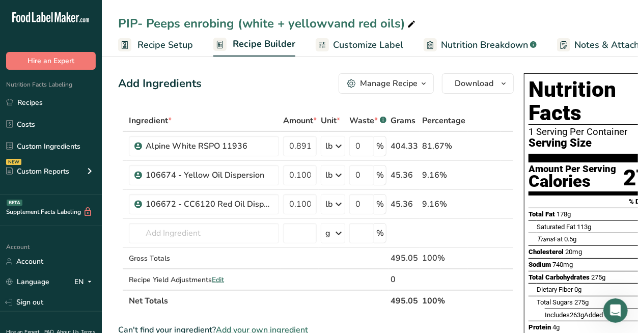
click at [172, 43] on span "Recipe Setup" at bounding box center [166, 45] width 56 height 14
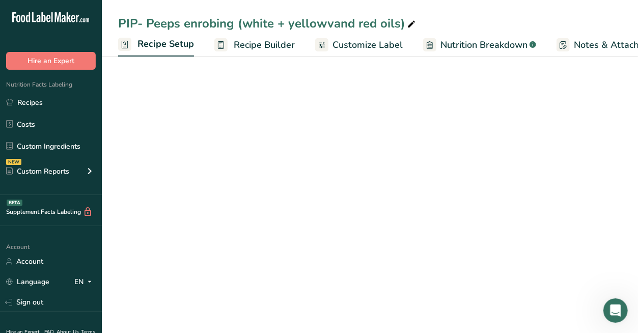
scroll to position [0, 3]
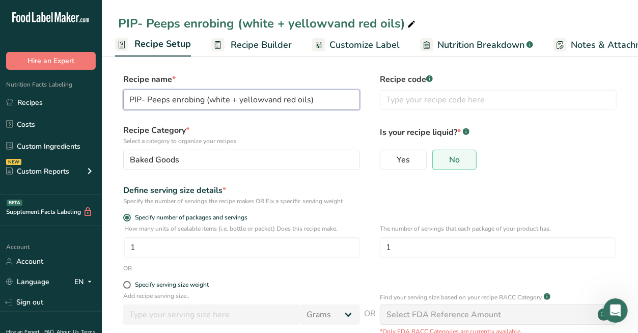
click at [262, 100] on input "PIP- Peeps enrobing (white + yellowvand red oils)" at bounding box center [241, 100] width 237 height 20
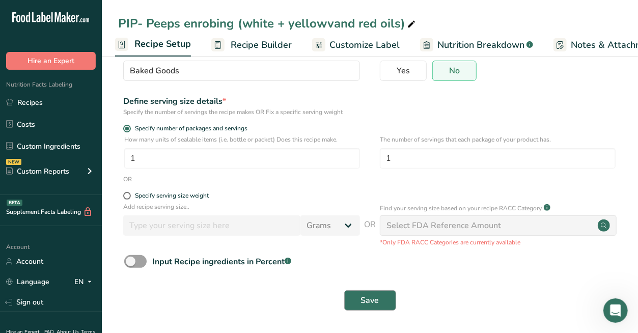
type input "PIP- Peeps enrobing (white + yellow and red oils)"
click at [359, 302] on button "Save" at bounding box center [370, 300] width 52 height 20
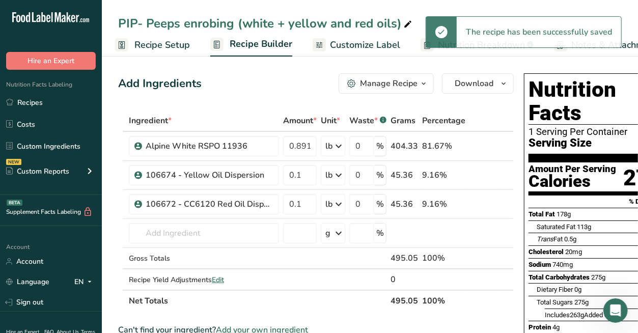
click at [379, 79] on div "Manage Recipe" at bounding box center [389, 83] width 58 height 12
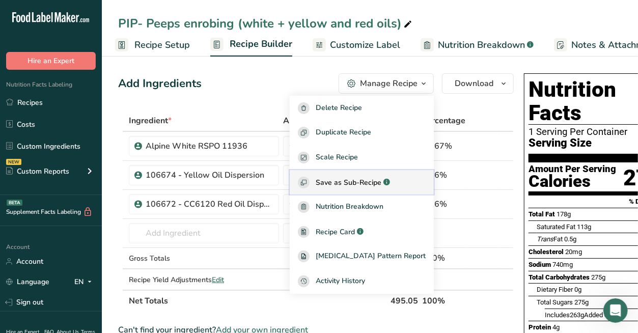
click at [374, 180] on span "Save as Sub-Recipe" at bounding box center [349, 182] width 66 height 11
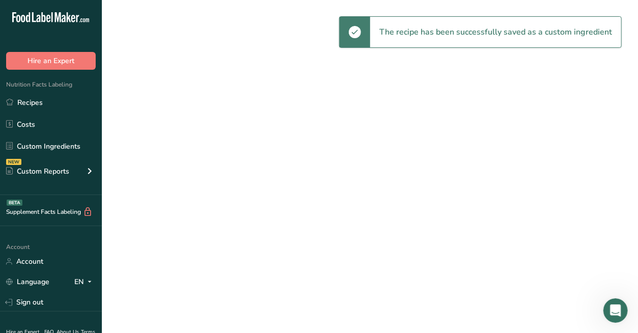
select select "30"
